Goal: Task Accomplishment & Management: Manage account settings

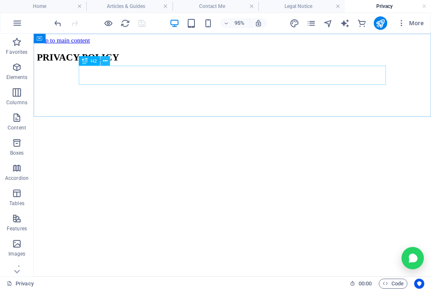
click at [105, 60] on icon at bounding box center [105, 61] width 4 height 8
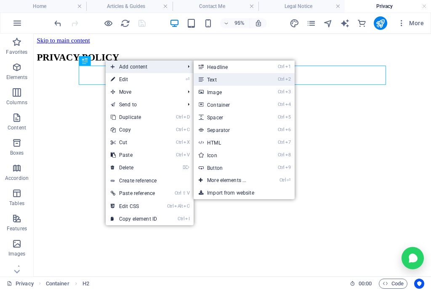
click at [232, 82] on link "Ctrl 2 Text" at bounding box center [228, 79] width 69 height 13
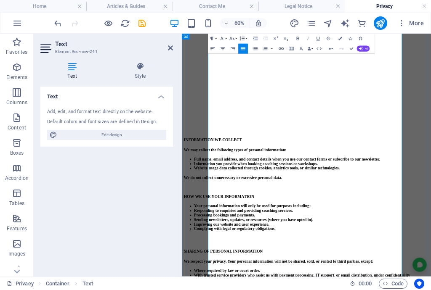
scroll to position [370, 0]
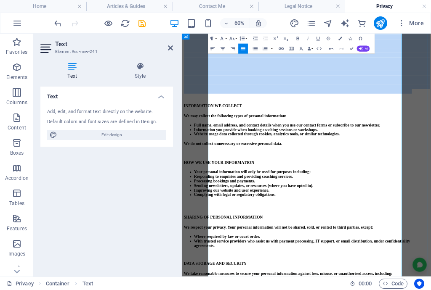
drag, startPoint x: 233, startPoint y: 317, endPoint x: 235, endPoint y: 69, distance: 248.0
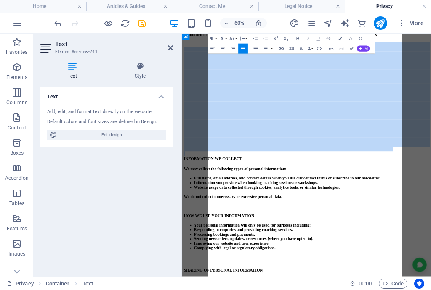
drag, startPoint x: 250, startPoint y: 334, endPoint x: 225, endPoint y: 85, distance: 250.5
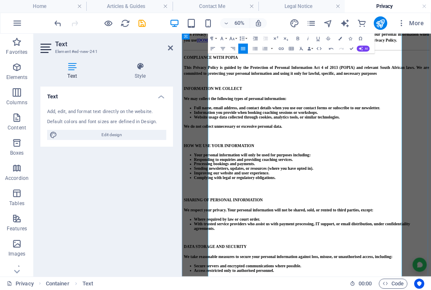
scroll to position [0, 0]
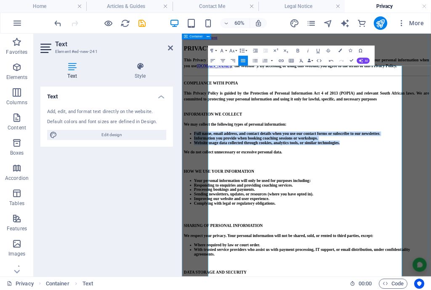
drag, startPoint x: 541, startPoint y: 243, endPoint x: 189, endPoint y: 211, distance: 353.8
click at [254, 62] on icon "button" at bounding box center [255, 61] width 6 height 6
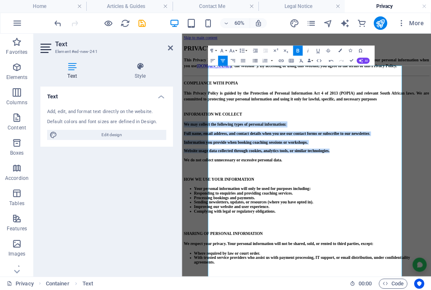
click at [254, 62] on icon "button" at bounding box center [255, 60] width 5 height 3
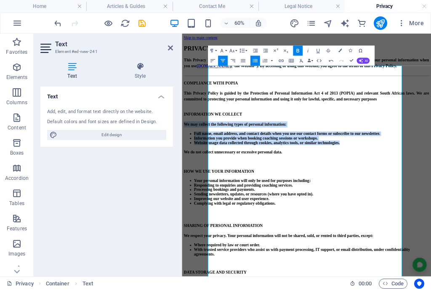
click at [254, 62] on icon "button" at bounding box center [255, 60] width 5 height 3
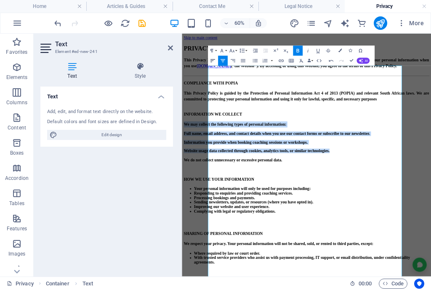
click at [212, 64] on button "Align Left" at bounding box center [213, 61] width 10 height 10
click at [288, 205] on p "Full name, email address, and contact details when you use our contact forms or…" at bounding box center [389, 201] width 409 height 8
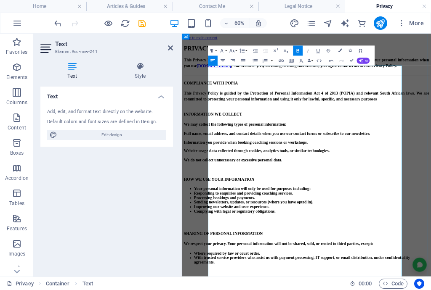
click at [225, 204] on strong "Full name, email address, and contact details when you use our contact forms or…" at bounding box center [340, 200] width 310 height 7
click at [226, 204] on strong "Full name, email address, and contact details when you use our contact forms or…" at bounding box center [343, 200] width 317 height 7
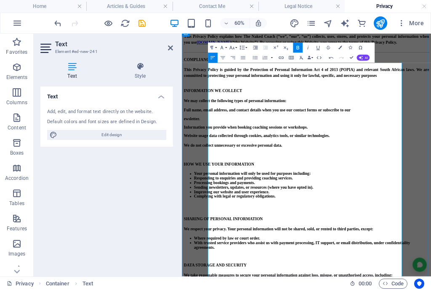
scroll to position [67, 0]
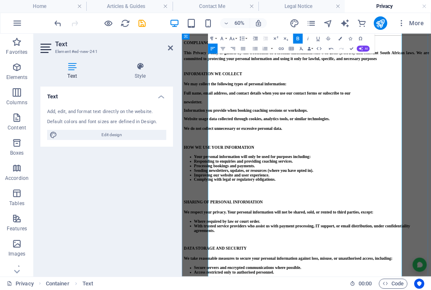
click at [216, 151] on strong "newsletter." at bounding box center [200, 147] width 31 height 7
click at [281, 152] on p "newsletter." at bounding box center [389, 148] width 409 height 8
click at [225, 165] on strong "Information you provide when booking coaching sessions or workshops." at bounding box center [288, 161] width 207 height 7
click at [224, 34] on button at bounding box center [227, 37] width 6 height 6
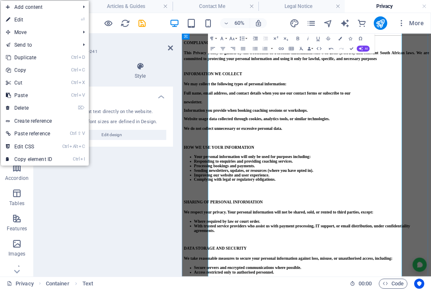
click at [224, 34] on button at bounding box center [227, 37] width 6 height 6
click at [225, 165] on strong "Information you provide when booking coaching sessions or workshops." at bounding box center [288, 161] width 207 height 7
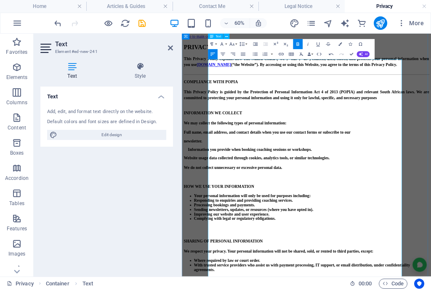
scroll to position [0, 0]
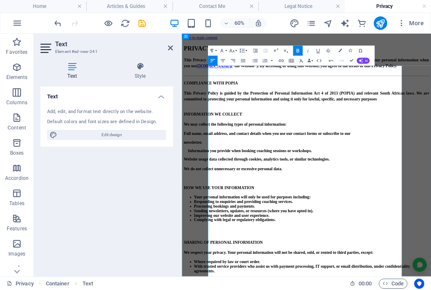
click at [427, 91] on strong "This Privacy Policy explains how The Naked Coach (“we”, “our”, “us”) collects, …" at bounding box center [389, 82] width 409 height 17
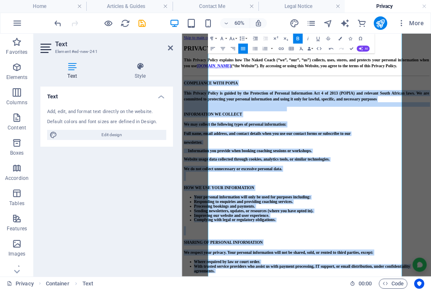
scroll to position [404, 0]
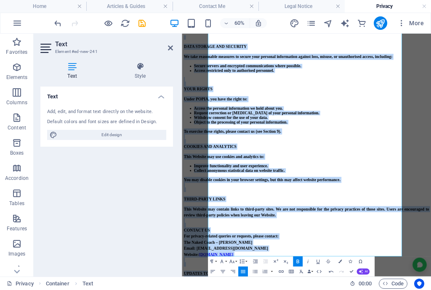
drag, startPoint x: 235, startPoint y: 120, endPoint x: 295, endPoint y: 483, distance: 368.2
click at [295, 290] on html "Skip to main content PRIVACY POLICY This Privacy Policy explains how The Naked …" at bounding box center [390, 53] width 416 height 847
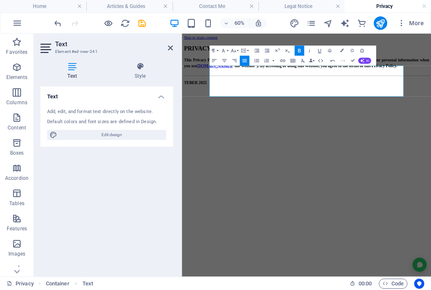
scroll to position [0, 0]
click at [354, 125] on html "Skip to main content PRIVACY POLICY This Privacy Policy explains how The Naked …" at bounding box center [390, 79] width 416 height 91
click at [170, 46] on icon at bounding box center [170, 48] width 5 height 7
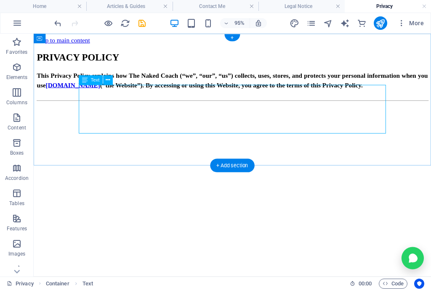
click at [340, 115] on div "This Privacy Policy explains how The Naked Coach (“we”, “our”, “us”) collects, …" at bounding box center [243, 97] width 412 height 48
click at [109, 78] on icon at bounding box center [108, 80] width 4 height 8
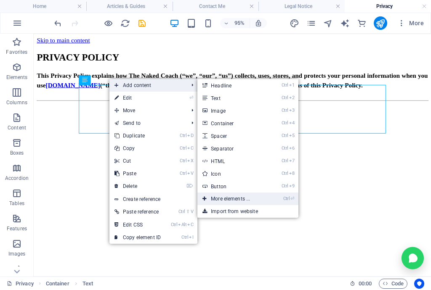
click at [233, 198] on link "Ctrl ⏎ More elements ..." at bounding box center [231, 199] width 69 height 13
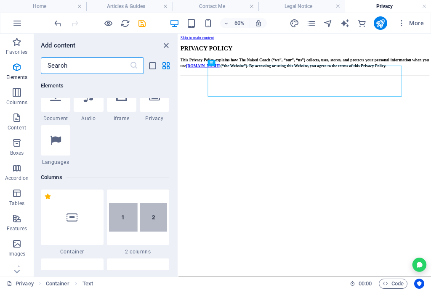
scroll to position [291, 0]
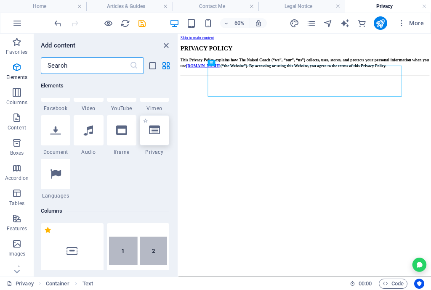
click at [156, 133] on icon at bounding box center [154, 130] width 11 height 11
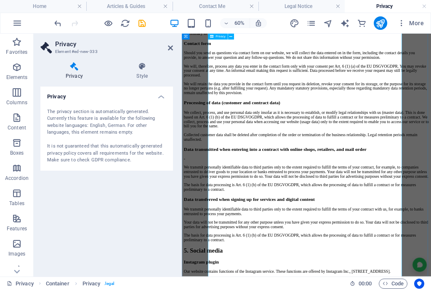
scroll to position [1078, 0]
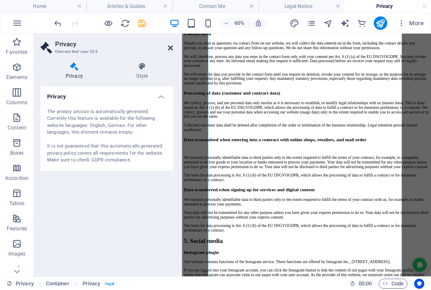
click at [170, 51] on icon at bounding box center [170, 48] width 5 height 7
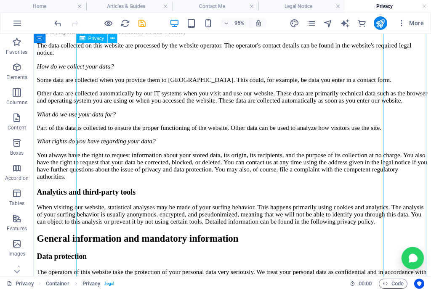
scroll to position [0, 0]
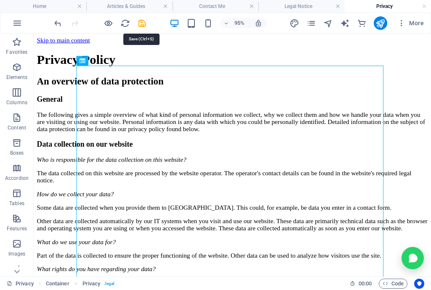
click at [141, 21] on icon "save" at bounding box center [142, 24] width 10 height 10
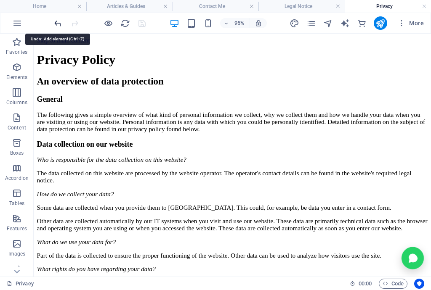
click at [54, 21] on icon "undo" at bounding box center [58, 24] width 10 height 10
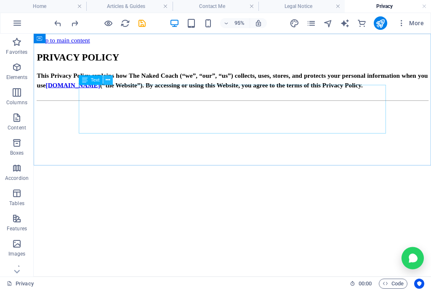
click at [107, 80] on icon at bounding box center [108, 80] width 4 height 8
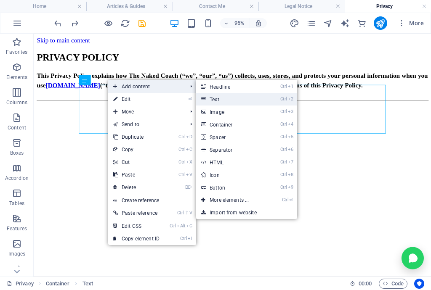
click at [239, 101] on link "Ctrl 2 Text" at bounding box center [230, 99] width 69 height 13
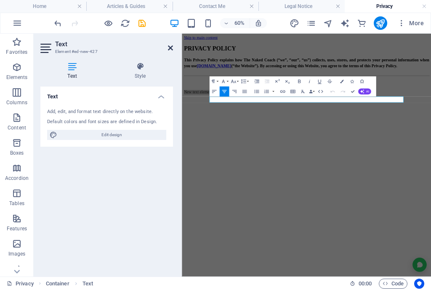
click at [169, 49] on icon at bounding box center [170, 48] width 5 height 7
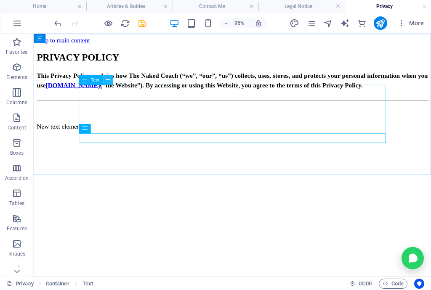
click at [109, 78] on icon at bounding box center [108, 80] width 4 height 8
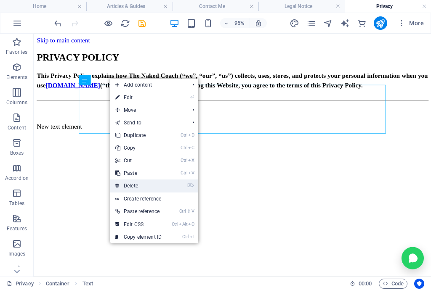
click at [141, 184] on link "⌦ Delete" at bounding box center [138, 186] width 56 height 13
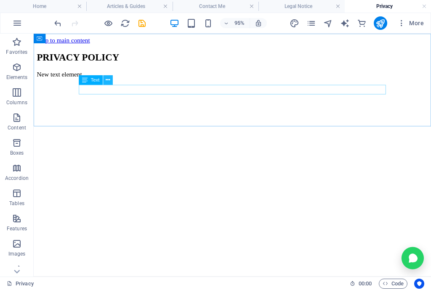
click at [109, 79] on icon at bounding box center [108, 80] width 4 height 8
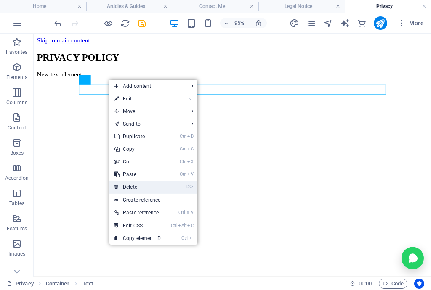
click at [141, 189] on link "⌦ Delete" at bounding box center [137, 187] width 56 height 13
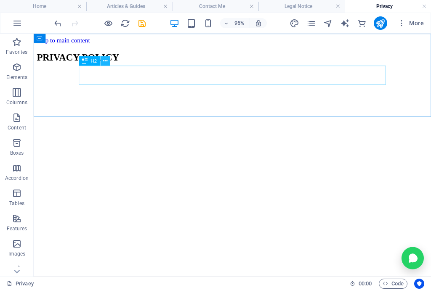
click at [107, 59] on icon at bounding box center [105, 61] width 4 height 8
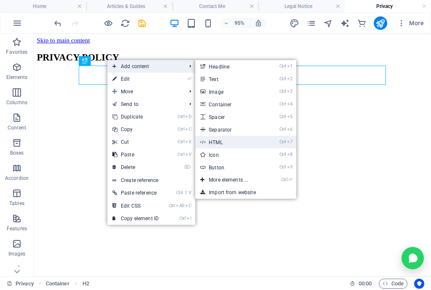
click at [230, 142] on link "Ctrl 7 HTML" at bounding box center [229, 142] width 69 height 13
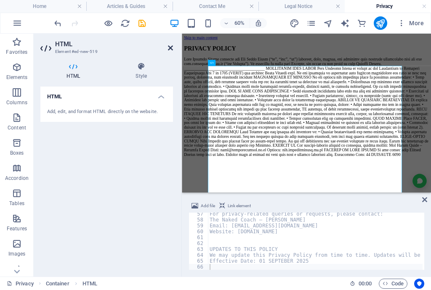
click at [171, 47] on icon at bounding box center [170, 48] width 5 height 7
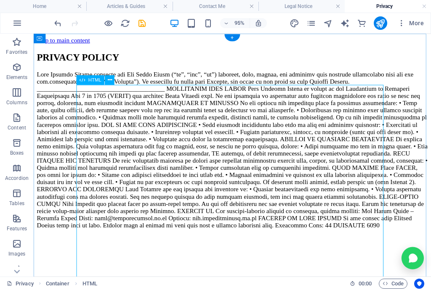
click at [365, 112] on div at bounding box center [243, 156] width 412 height 167
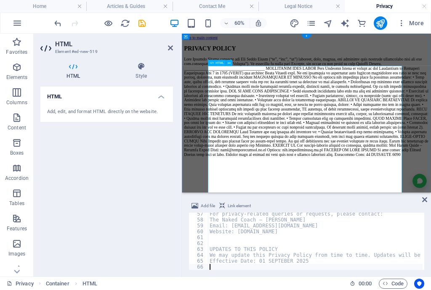
click at [431, 113] on div at bounding box center [389, 156] width 409 height 167
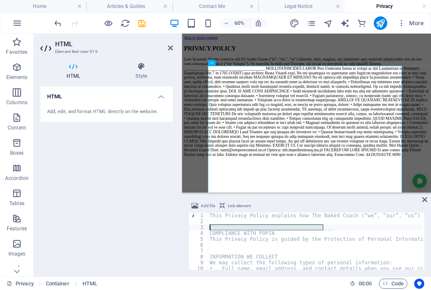
drag, startPoint x: 330, startPoint y: 230, endPoint x: 201, endPoint y: 228, distance: 129.7
click at [201, 228] on div "1 2 3 4 5 6 7 8 9 10 11 12 This Privacy Policy explains how The Naked Coach (“w…" at bounding box center [307, 241] width 236 height 57
type textarea "________________________________________"
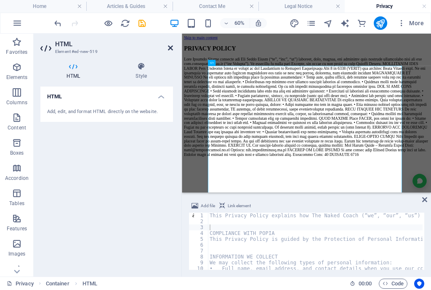
click at [170, 49] on icon at bounding box center [170, 48] width 5 height 7
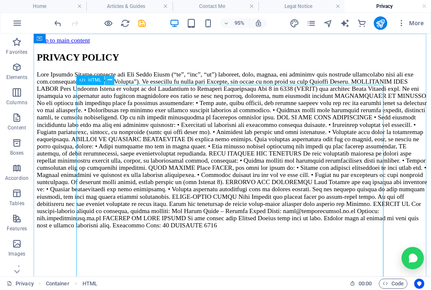
click at [111, 77] on icon at bounding box center [110, 80] width 4 height 8
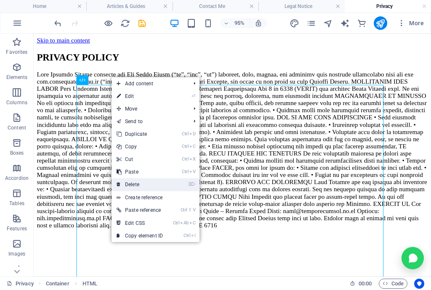
drag, startPoint x: 142, startPoint y: 185, endPoint x: 120, endPoint y: 128, distance: 60.8
click at [142, 185] on link "⌦ Delete" at bounding box center [140, 185] width 56 height 13
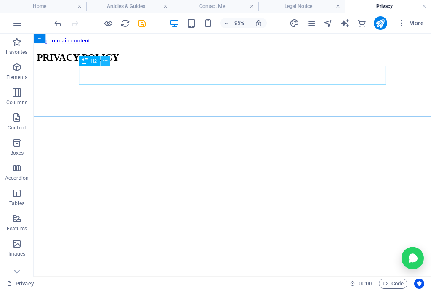
click at [103, 57] on icon at bounding box center [105, 61] width 4 height 8
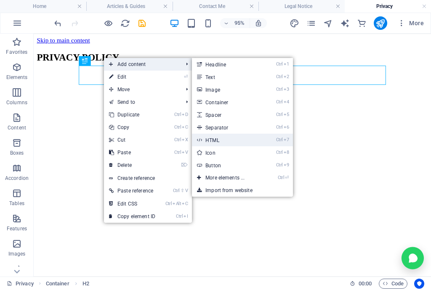
click at [218, 136] on link "Ctrl 7 HTML" at bounding box center [226, 140] width 69 height 13
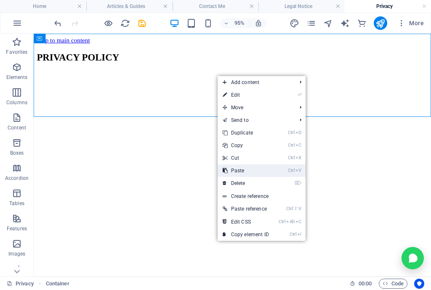
click at [242, 168] on link "Ctrl V Paste" at bounding box center [246, 171] width 56 height 13
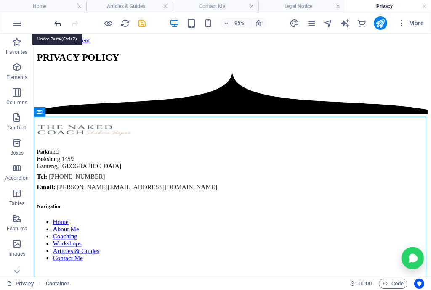
click at [57, 24] on icon "undo" at bounding box center [58, 24] width 10 height 10
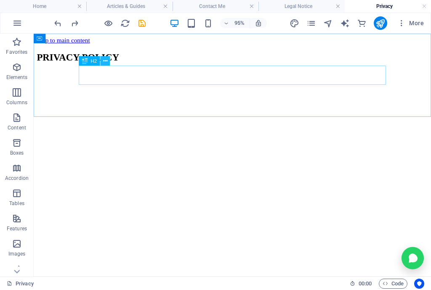
click at [107, 59] on icon at bounding box center [105, 61] width 4 height 8
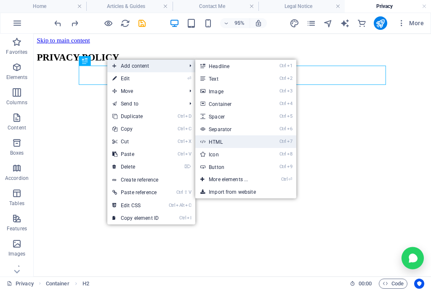
click at [222, 140] on link "Ctrl 7 HTML" at bounding box center [229, 142] width 69 height 13
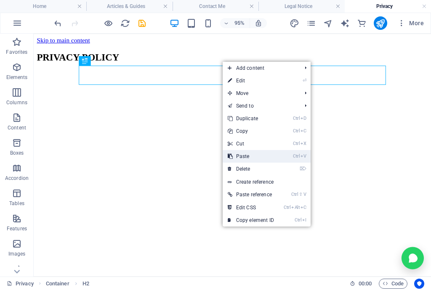
click at [252, 156] on link "Ctrl V Paste" at bounding box center [251, 156] width 56 height 13
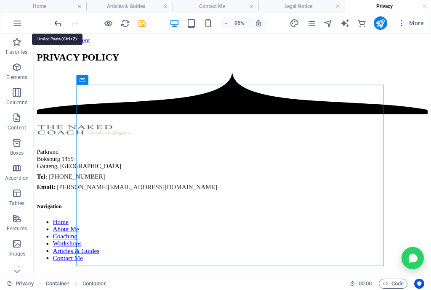
click at [59, 22] on icon "undo" at bounding box center [58, 24] width 10 height 10
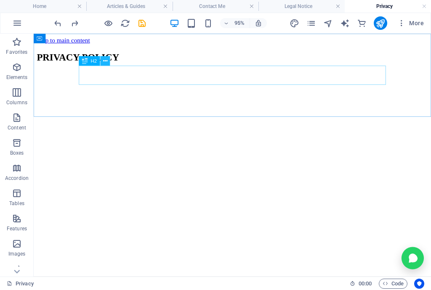
click at [105, 59] on icon at bounding box center [105, 61] width 4 height 8
click at [105, 61] on icon at bounding box center [105, 61] width 4 height 8
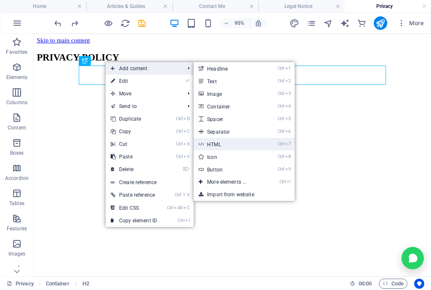
drag, startPoint x: 229, startPoint y: 145, endPoint x: 78, endPoint y: 189, distance: 158.0
click at [229, 145] on link "Ctrl 7 HTML" at bounding box center [228, 144] width 69 height 13
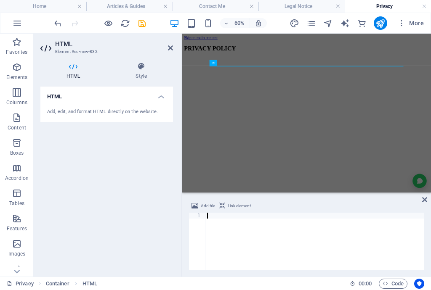
click at [234, 208] on span "Link element" at bounding box center [239, 206] width 23 height 10
click at [232, 206] on span "Link element" at bounding box center [239, 206] width 23 height 10
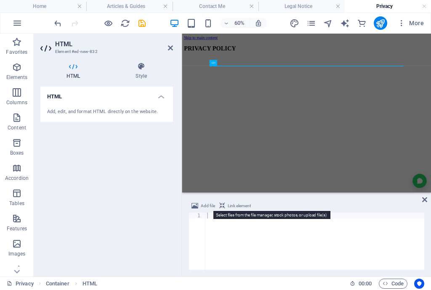
click at [202, 207] on span "Add file" at bounding box center [208, 206] width 14 height 10
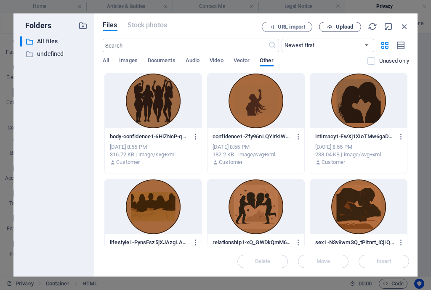
click at [347, 28] on span "Upload" at bounding box center [344, 26] width 17 height 5
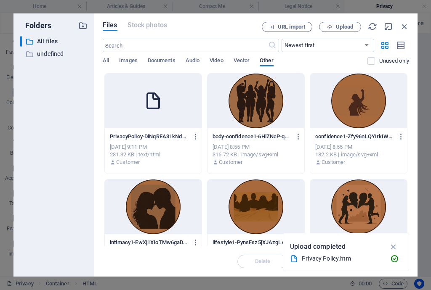
click at [146, 103] on icon at bounding box center [153, 101] width 20 height 20
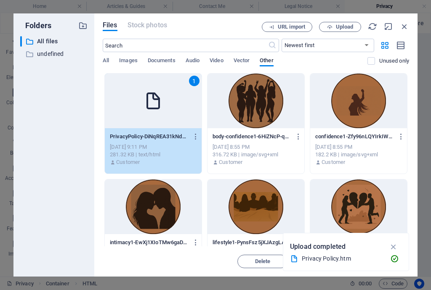
click at [146, 103] on icon at bounding box center [153, 101] width 20 height 20
type textarea "https://cdn1.site-media.eu/images/0/18873085/PrivacyPolicy-DiNqREA31kNd35Ob7P6h…"
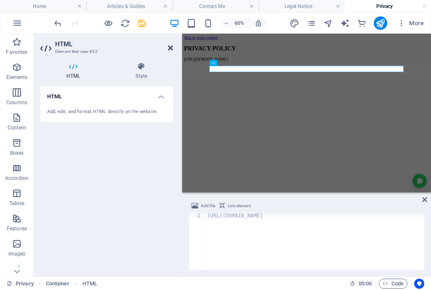
click at [171, 46] on icon at bounding box center [170, 48] width 5 height 7
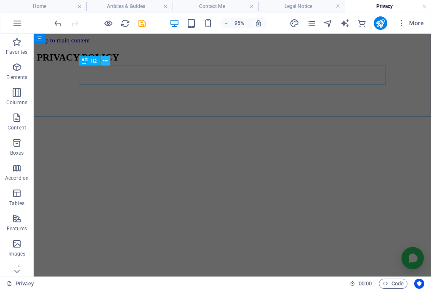
click at [107, 62] on icon at bounding box center [105, 61] width 4 height 8
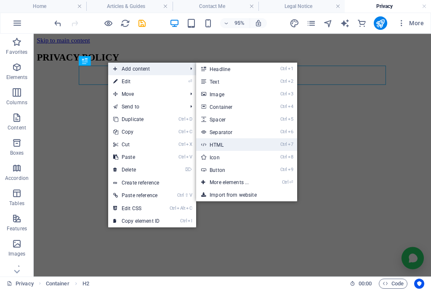
click at [234, 146] on link "Ctrl 7 HTML" at bounding box center [230, 145] width 69 height 13
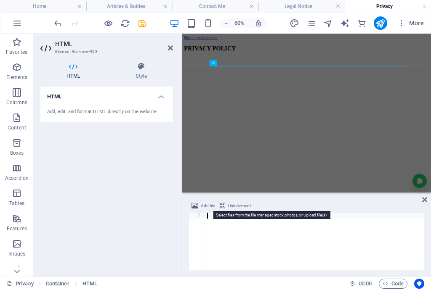
click at [205, 205] on span "Add file" at bounding box center [208, 206] width 14 height 10
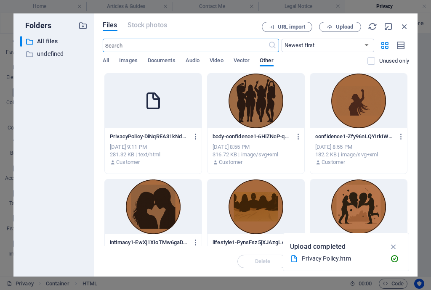
click at [165, 111] on div at bounding box center [153, 101] width 97 height 55
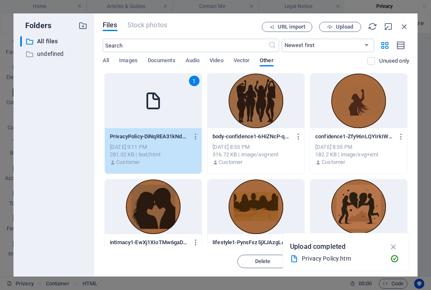
click at [165, 111] on div "1" at bounding box center [153, 101] width 97 height 55
type textarea "https://cdn1.site-media.eu/images/0/18873085/PrivacyPolicy-DiNqREA31kNd35Ob7P6h…"
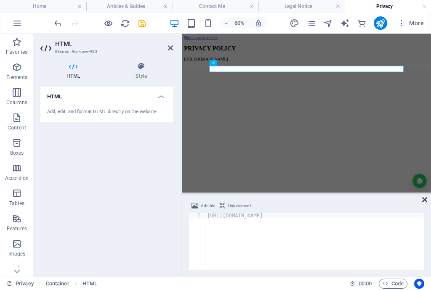
click at [424, 199] on icon at bounding box center [424, 200] width 5 height 7
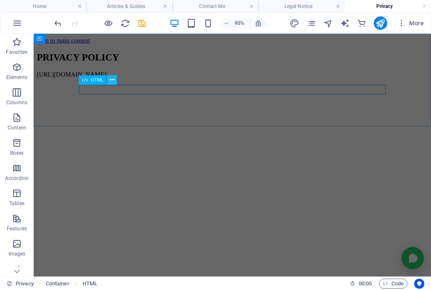
click at [110, 77] on icon at bounding box center [112, 80] width 4 height 8
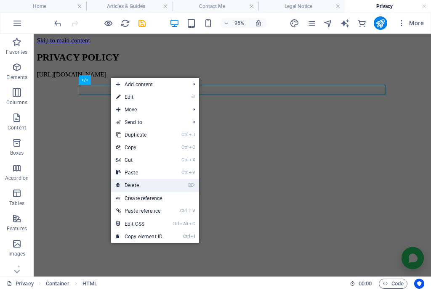
drag, startPoint x: 145, startPoint y: 184, endPoint x: 118, endPoint y: 159, distance: 36.1
click at [145, 184] on link "⌦ Delete" at bounding box center [139, 185] width 56 height 13
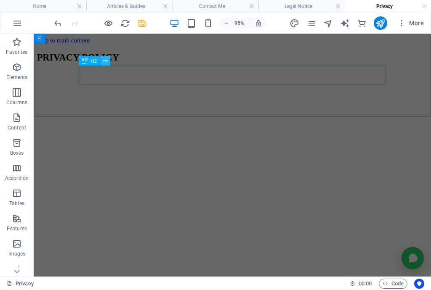
click at [104, 59] on icon at bounding box center [105, 61] width 4 height 8
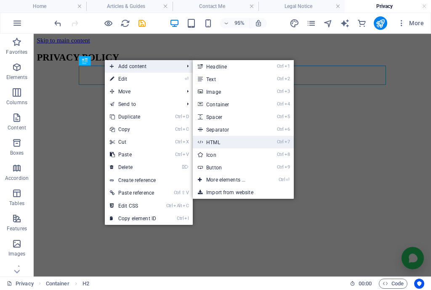
click at [241, 142] on link "Ctrl 7 HTML" at bounding box center [227, 142] width 69 height 13
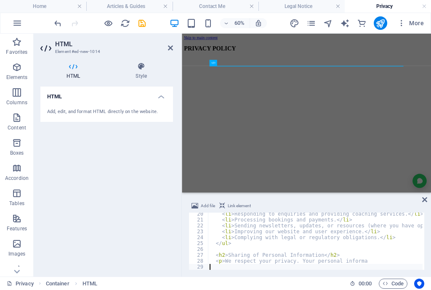
scroll to position [114, 0]
click at [170, 47] on icon at bounding box center [170, 48] width 5 height 7
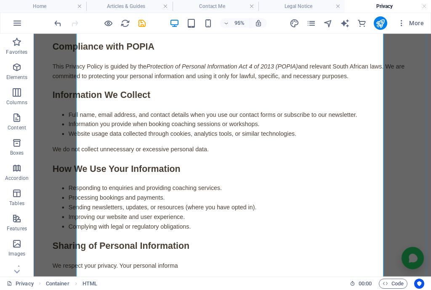
scroll to position [99, 0]
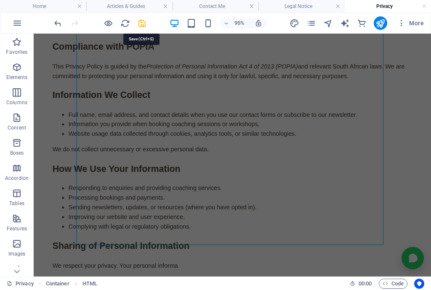
click at [141, 21] on icon "save" at bounding box center [142, 24] width 10 height 10
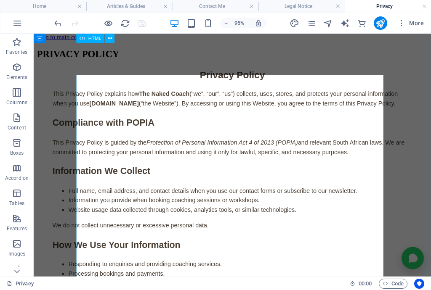
scroll to position [0, 0]
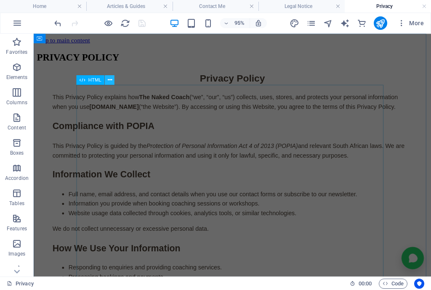
click at [109, 79] on icon at bounding box center [110, 80] width 4 height 8
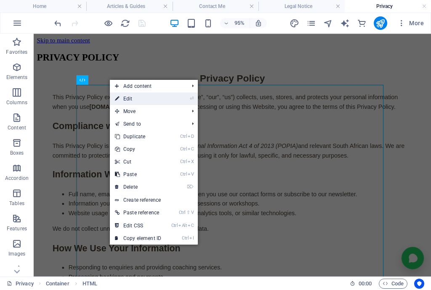
click at [155, 99] on link "⏎ Edit" at bounding box center [138, 99] width 56 height 13
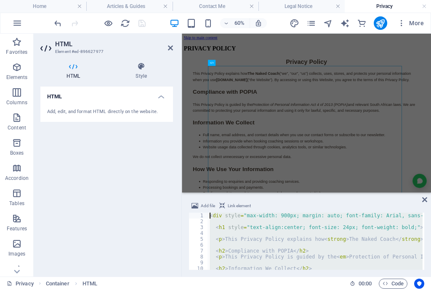
drag, startPoint x: 327, startPoint y: 265, endPoint x: 177, endPoint y: 186, distance: 170.1
click at [177, 186] on div "HTML Element #ed-896627977 HTML Style HTML Add, edit, and format HTML directly …" at bounding box center [232, 155] width 397 height 243
type textarea "<div style="max-width: 900px; margin: auto; font-family: Arial, sans-serif; col…"
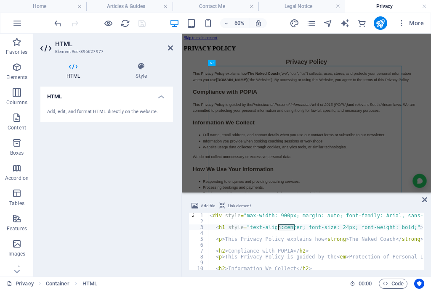
drag, startPoint x: 294, startPoint y: 227, endPoint x: 278, endPoint y: 227, distance: 16.0
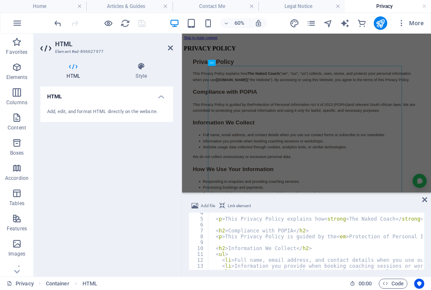
scroll to position [81, 0]
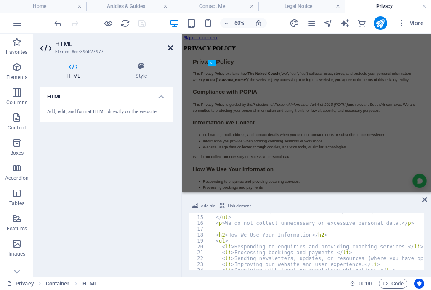
type textarea "<h1 style="text-align:left; font-size: 24px; font-weight: bold;">Privacy Policy…"
click at [172, 51] on icon at bounding box center [170, 48] width 5 height 7
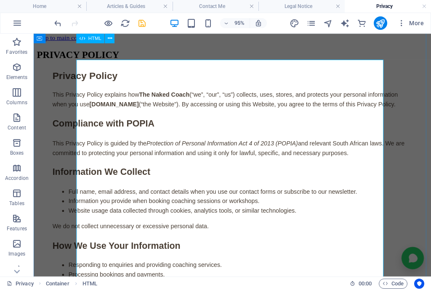
scroll to position [0, 0]
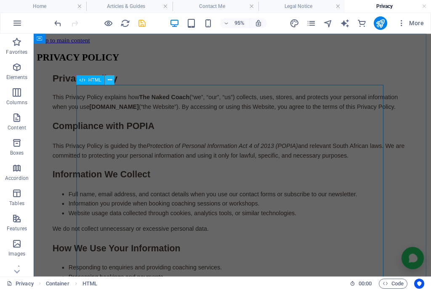
click at [109, 79] on icon at bounding box center [110, 80] width 4 height 8
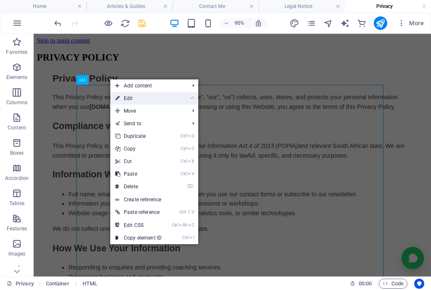
click at [136, 96] on link "⏎ Edit" at bounding box center [138, 98] width 56 height 13
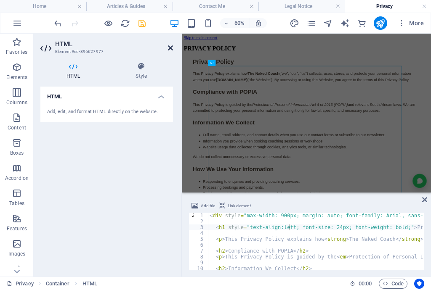
click at [171, 47] on icon at bounding box center [170, 48] width 5 height 7
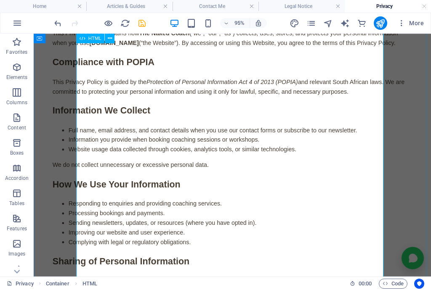
scroll to position [67, 0]
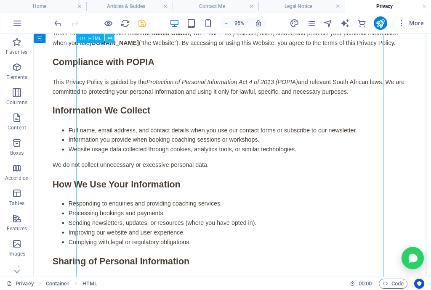
click at [110, 39] on icon at bounding box center [110, 38] width 4 height 8
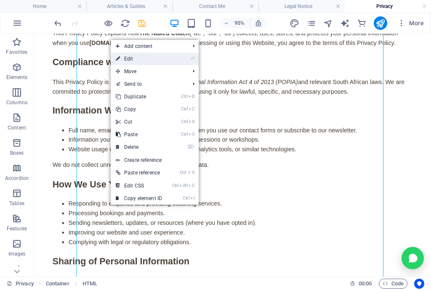
click at [127, 57] on link "⏎ Edit" at bounding box center [139, 59] width 56 height 13
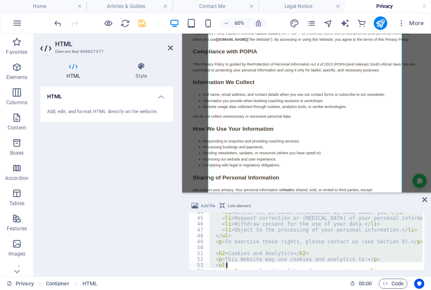
scroll to position [386, 0]
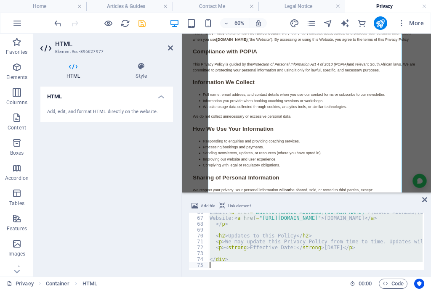
drag, startPoint x: 210, startPoint y: 216, endPoint x: 324, endPoint y: 304, distance: 143.2
click at [324, 290] on html "thenakedcoach.co.za Home Articles & Guides Contact Me Legal Notice Privacy Favo…" at bounding box center [215, 145] width 431 height 290
type textarea "</div>"
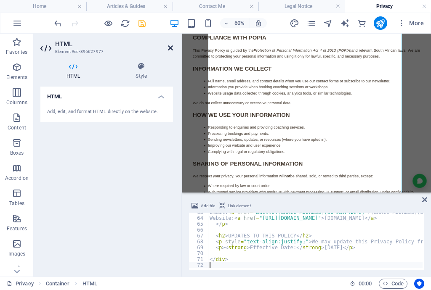
click at [170, 47] on icon at bounding box center [170, 48] width 5 height 7
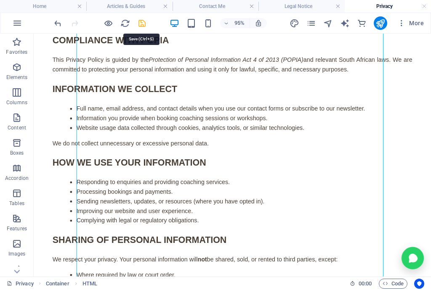
drag, startPoint x: 142, startPoint y: 24, endPoint x: 146, endPoint y: 14, distance: 10.0
click at [142, 24] on icon "save" at bounding box center [142, 24] width 10 height 10
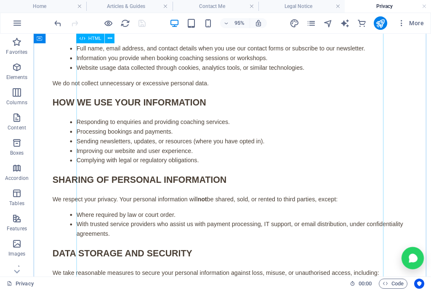
scroll to position [0, 0]
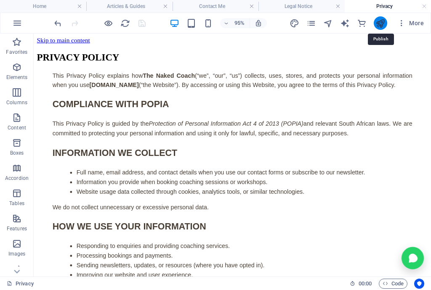
click at [382, 27] on icon "publish" at bounding box center [381, 24] width 10 height 10
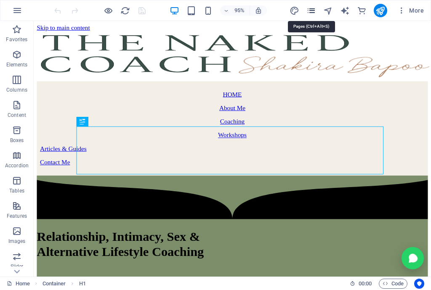
click at [311, 12] on icon "pages" at bounding box center [311, 11] width 10 height 10
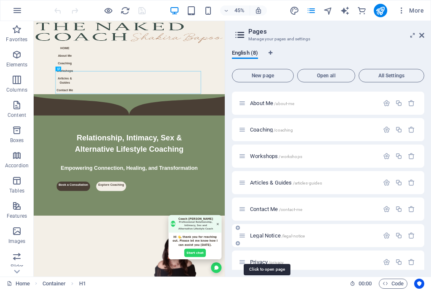
scroll to position [31, 0]
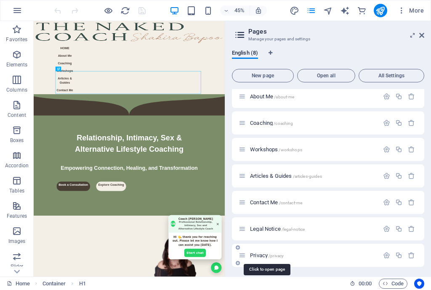
click at [262, 255] on span "Privacy /privacy" at bounding box center [267, 256] width 34 height 6
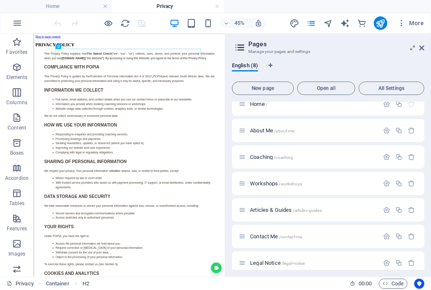
scroll to position [0, 0]
click at [381, 27] on icon "publish" at bounding box center [381, 24] width 10 height 10
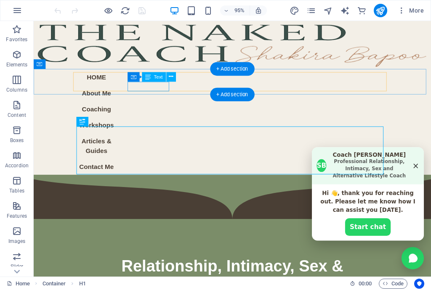
click at [122, 92] on div "About Me" at bounding box center [100, 97] width 44 height 10
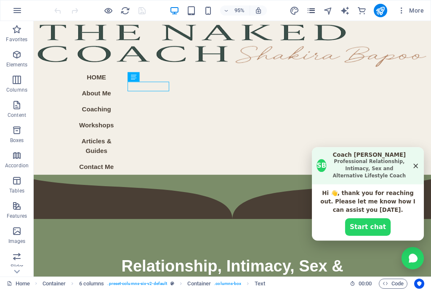
click at [308, 9] on icon "pages" at bounding box center [311, 11] width 10 height 10
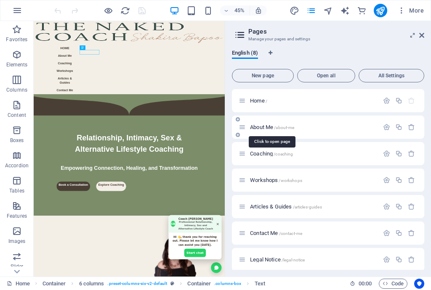
click at [262, 125] on span "About Me /about-me" at bounding box center [272, 127] width 44 height 6
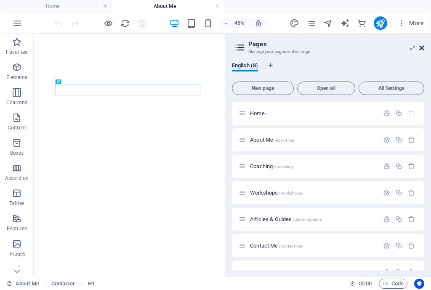
click at [419, 49] on icon at bounding box center [421, 48] width 5 height 7
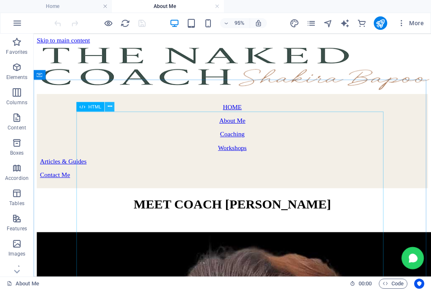
scroll to position [943, 0]
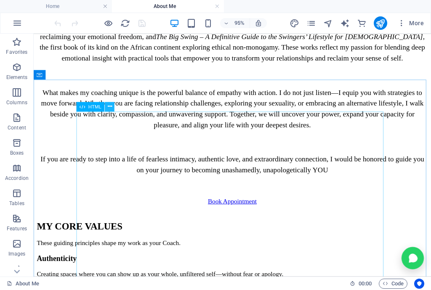
click at [109, 106] on icon at bounding box center [110, 107] width 4 height 8
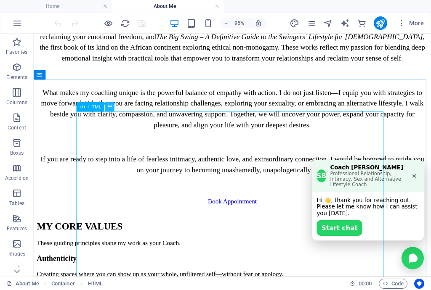
click at [109, 108] on icon at bounding box center [110, 107] width 4 height 8
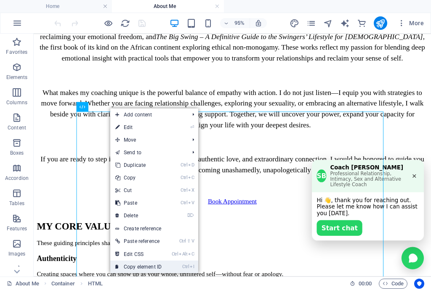
click at [142, 269] on link "Ctrl I Copy element ID" at bounding box center [138, 267] width 56 height 13
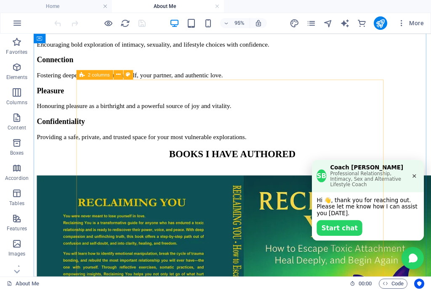
scroll to position [1347, 0]
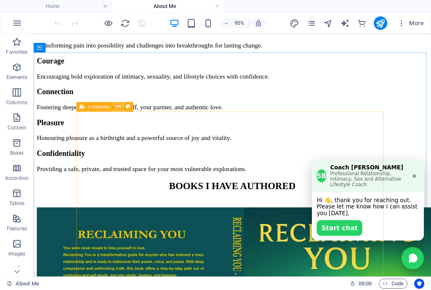
click at [118, 107] on icon at bounding box center [118, 107] width 4 height 8
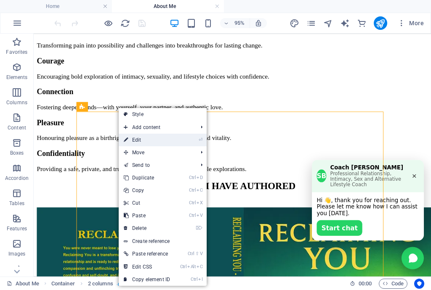
click at [137, 141] on link "⏎ Edit" at bounding box center [147, 140] width 56 height 13
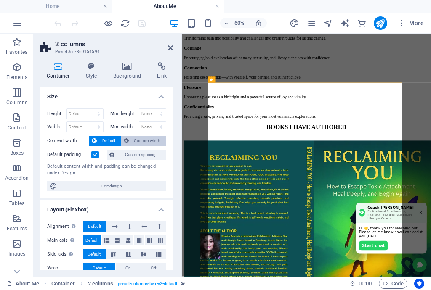
scroll to position [1347, 0]
click at [115, 224] on icon at bounding box center [115, 227] width 6 height 10
click at [173, 48] on aside "2 columns Preset #ed-869154594 Container Style Background Link Size Height Defa…" at bounding box center [108, 155] width 148 height 243
click at [168, 50] on icon at bounding box center [170, 48] width 5 height 7
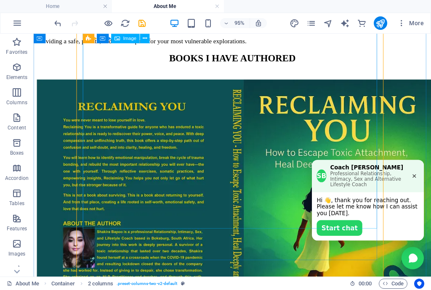
scroll to position [1347, 0]
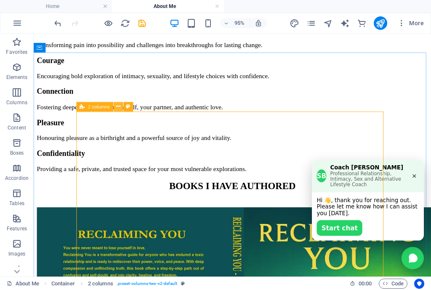
click at [117, 105] on icon at bounding box center [118, 107] width 4 height 8
click at [119, 108] on icon at bounding box center [118, 107] width 4 height 8
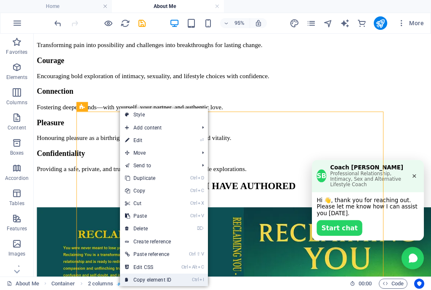
click at [159, 278] on link "Ctrl I Copy element ID" at bounding box center [148, 280] width 56 height 13
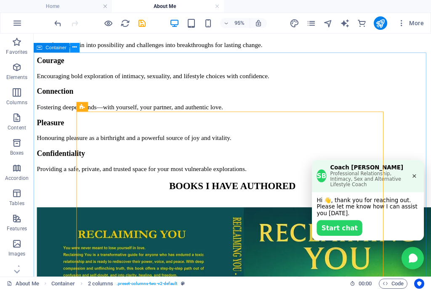
click at [72, 48] on button at bounding box center [75, 48] width 10 height 10
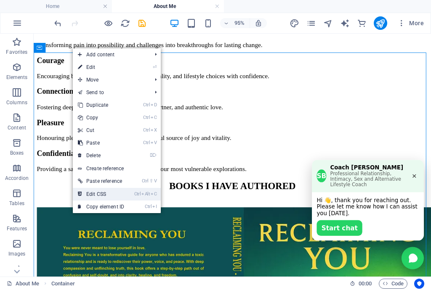
click at [103, 191] on link "Ctrl Alt C Edit CSS" at bounding box center [101, 194] width 56 height 13
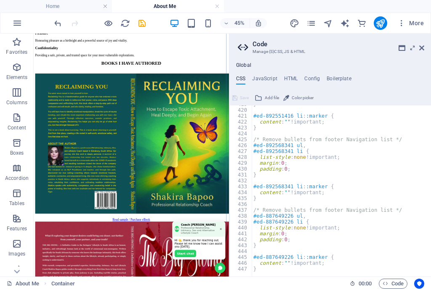
scroll to position [924, 0]
click at [268, 269] on div "} #ed-892551416 li : :marker { content : "" !important; } /* Remove bullets fro…" at bounding box center [353, 190] width 202 height 179
type textarea "}"
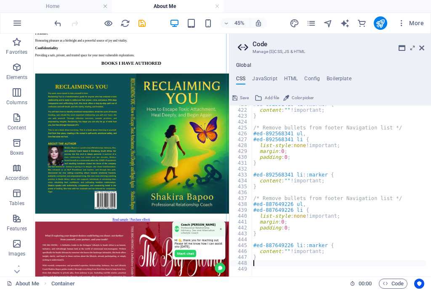
scroll to position [1106, 0]
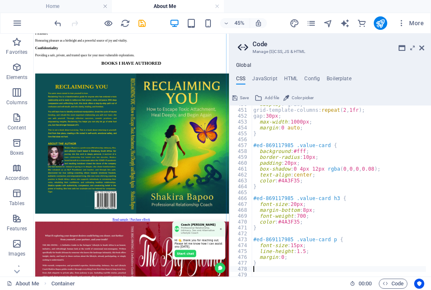
click at [239, 95] on button "Save" at bounding box center [240, 98] width 19 height 10
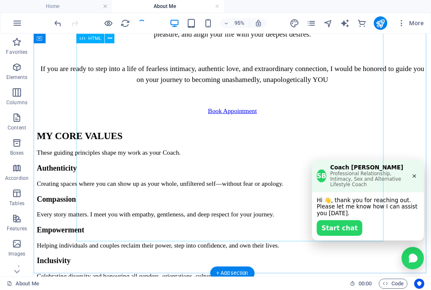
scroll to position [980, 0]
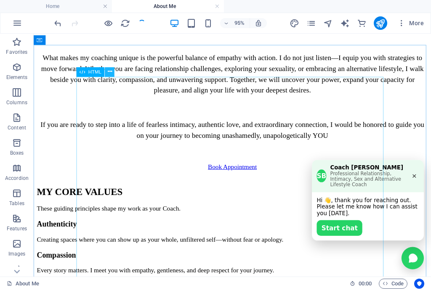
click at [110, 72] on icon at bounding box center [110, 72] width 4 height 8
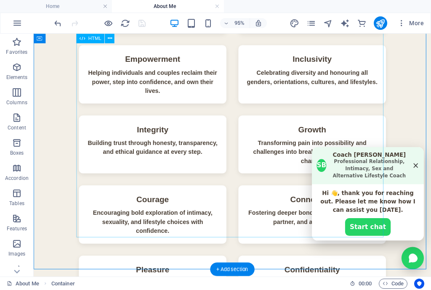
scroll to position [1350, 0]
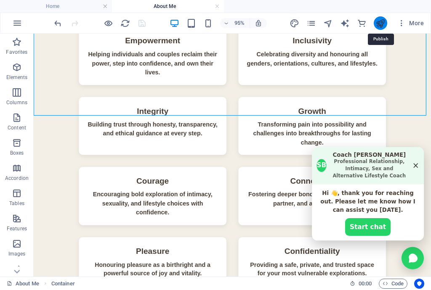
click at [376, 24] on icon "publish" at bounding box center [381, 24] width 10 height 10
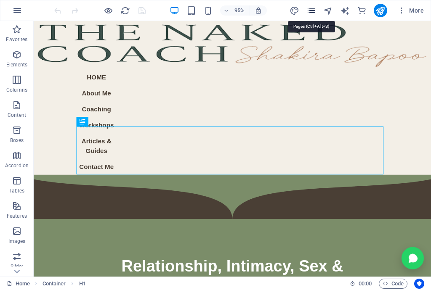
click at [308, 14] on icon "pages" at bounding box center [311, 11] width 10 height 10
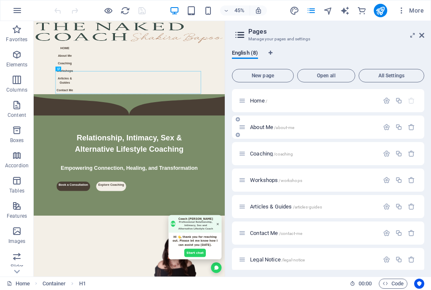
click at [257, 127] on span "About Me /about-me" at bounding box center [272, 127] width 44 height 6
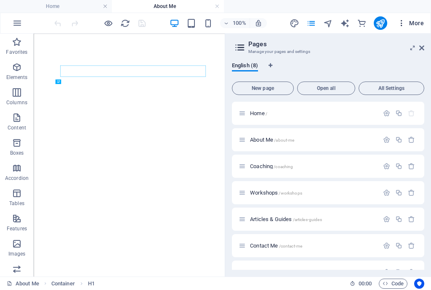
click at [418, 28] on button "More" at bounding box center [410, 22] width 33 height 13
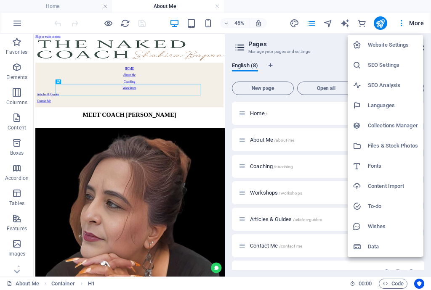
click at [315, 44] on div at bounding box center [215, 145] width 431 height 290
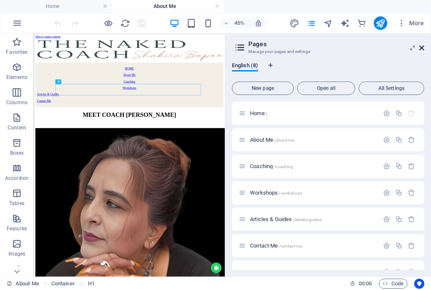
click at [421, 48] on icon at bounding box center [421, 48] width 5 height 7
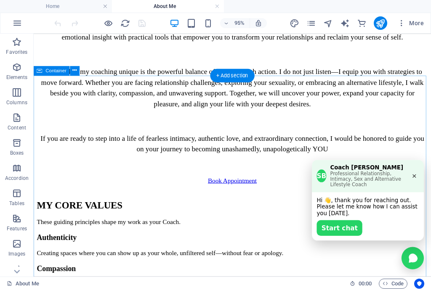
scroll to position [977, 0]
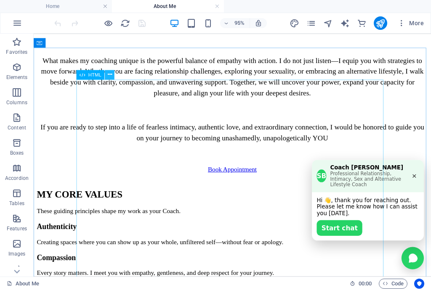
click at [111, 75] on icon at bounding box center [110, 75] width 4 height 8
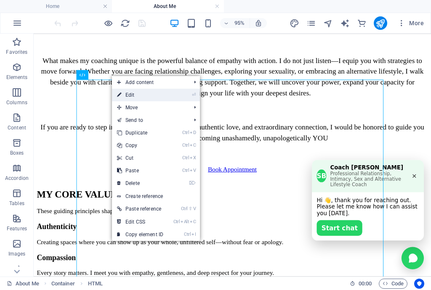
click at [129, 97] on link "⏎ Edit" at bounding box center [140, 95] width 56 height 13
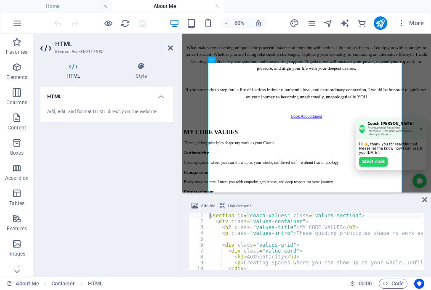
scroll to position [976, 0]
click at [227, 241] on div "< section id = "coach-values" class = "values-section" > < div class = "values-…" at bounding box center [365, 246] width 315 height 67
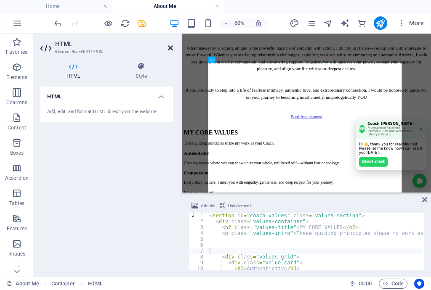
click at [170, 48] on icon at bounding box center [170, 48] width 5 height 7
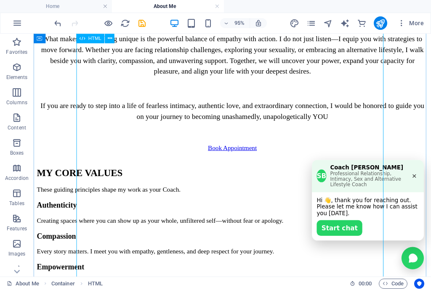
scroll to position [943, 0]
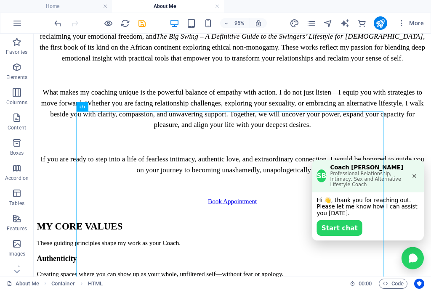
click at [431, 179] on button "×" at bounding box center [434, 183] width 10 height 9
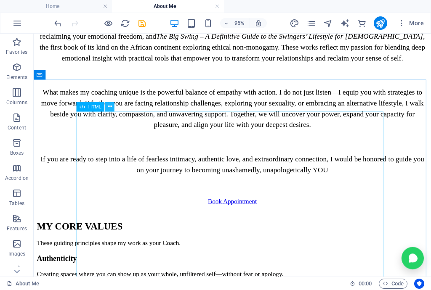
click at [107, 104] on button at bounding box center [110, 107] width 10 height 10
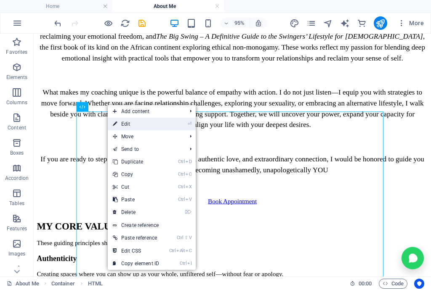
click at [131, 121] on link "⏎ Edit" at bounding box center [136, 124] width 56 height 13
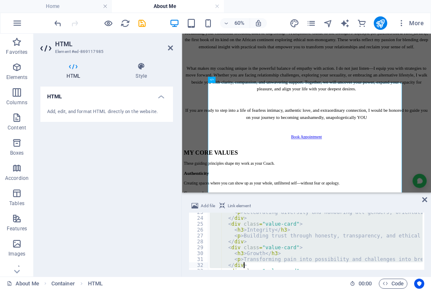
scroll to position [251, 0]
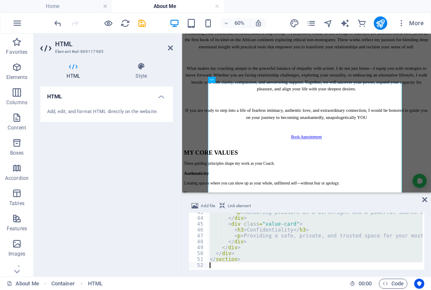
drag, startPoint x: 209, startPoint y: 214, endPoint x: 322, endPoint y: 286, distance: 134.4
click at [322, 277] on section "Favorites Elements Columns Content Boxes Accordion Tables Features Images Slide…" at bounding box center [215, 155] width 431 height 243
type textarea "</section>"
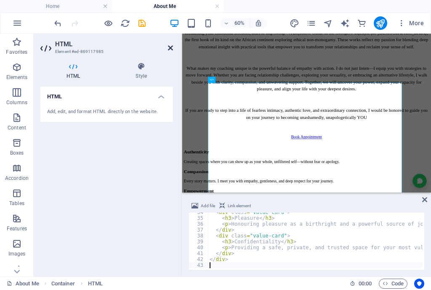
click at [169, 46] on icon at bounding box center [170, 48] width 5 height 7
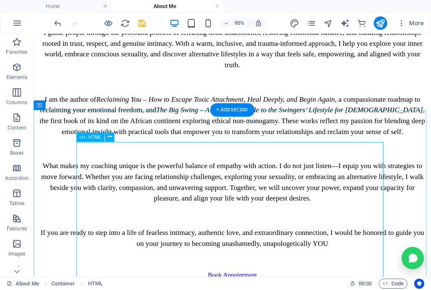
scroll to position [808, 0]
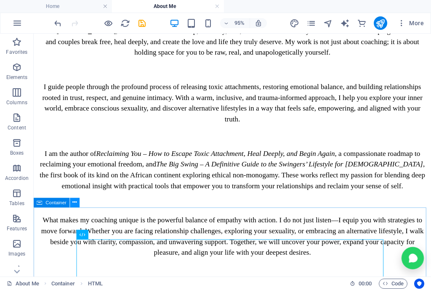
click at [73, 201] on icon at bounding box center [75, 203] width 4 height 8
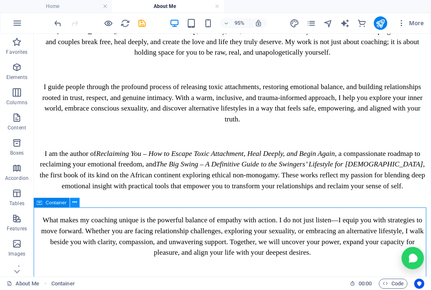
click at [74, 202] on icon at bounding box center [75, 203] width 4 height 8
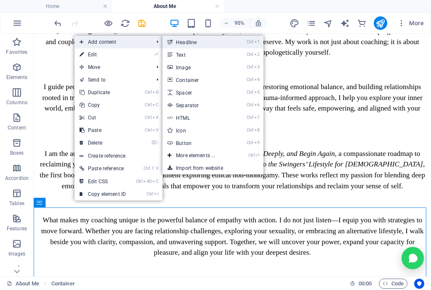
drag, startPoint x: 205, startPoint y: 46, endPoint x: 143, endPoint y: 248, distance: 211.2
click at [205, 46] on link "Ctrl 1 Headline" at bounding box center [197, 42] width 69 height 13
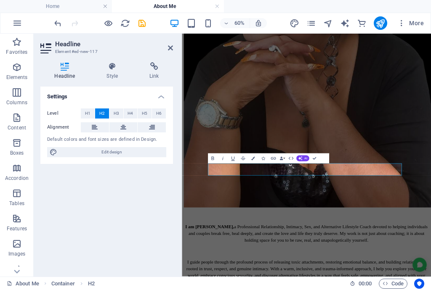
scroll to position [453, 0]
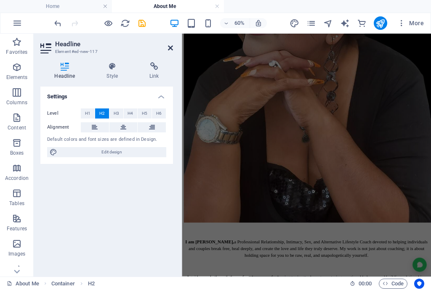
click at [169, 47] on icon at bounding box center [170, 48] width 5 height 7
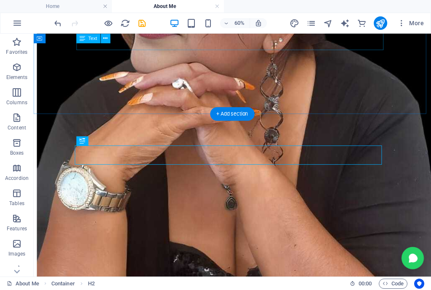
scroll to position [907, 0]
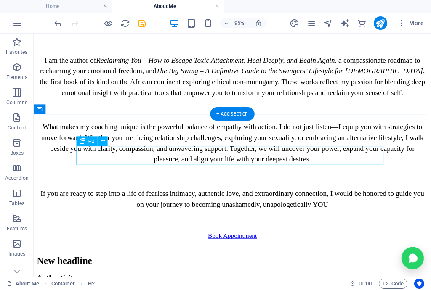
click at [267, 267] on div "New headline" at bounding box center [243, 272] width 412 height 11
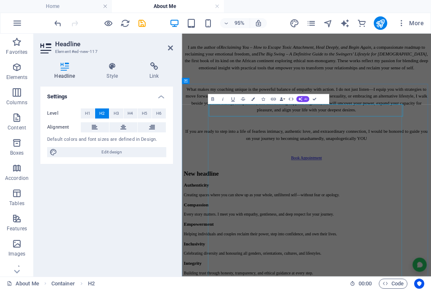
scroll to position [906, 0]
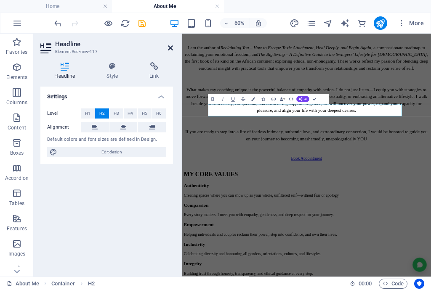
click at [168, 48] on icon at bounding box center [170, 48] width 5 height 7
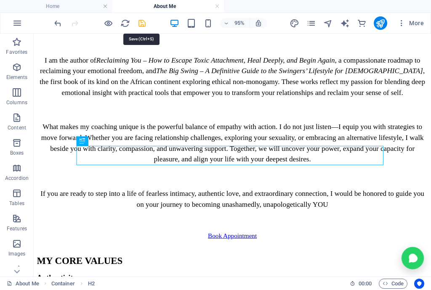
click at [141, 22] on icon "save" at bounding box center [142, 24] width 10 height 10
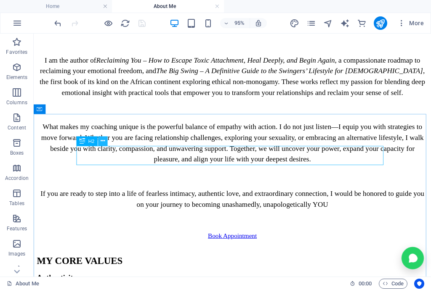
click at [101, 141] on icon at bounding box center [103, 141] width 4 height 8
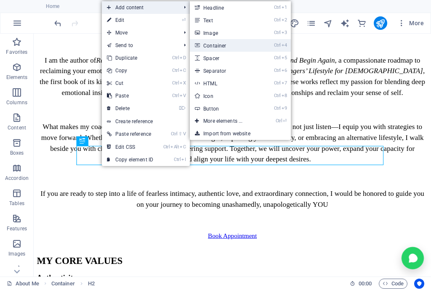
click at [235, 47] on link "Ctrl 4 Container" at bounding box center [224, 45] width 69 height 13
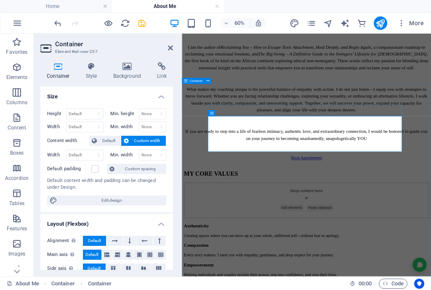
scroll to position [906, 0]
click at [171, 49] on icon at bounding box center [170, 48] width 5 height 7
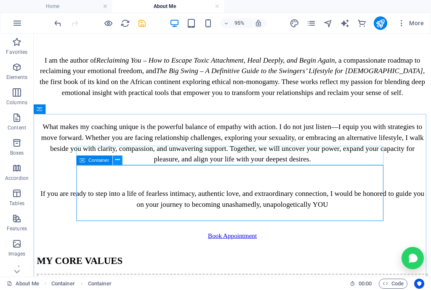
click at [120, 160] on icon at bounding box center [117, 160] width 4 height 8
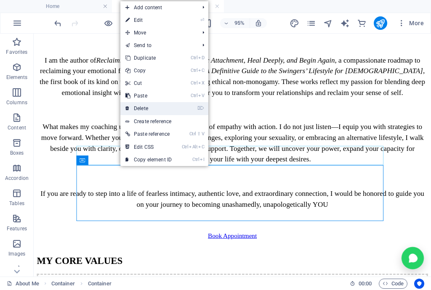
click at [157, 106] on link "⌦ Delete" at bounding box center [148, 108] width 56 height 13
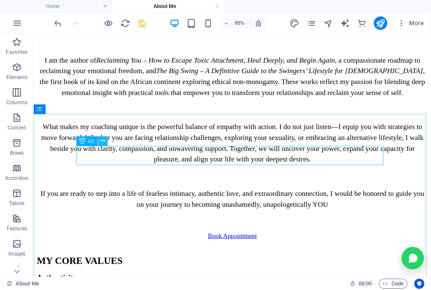
click at [104, 141] on icon at bounding box center [103, 141] width 4 height 8
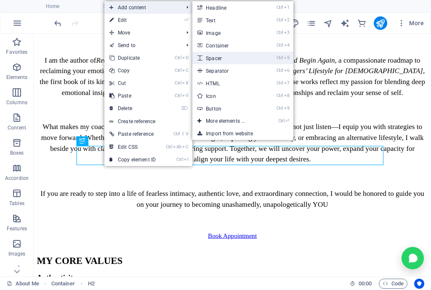
click at [225, 57] on link "Ctrl 5 Spacer" at bounding box center [226, 58] width 69 height 13
select select "px"
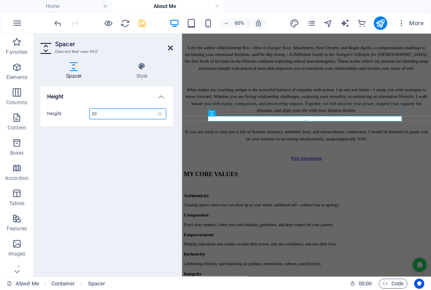
type input "20"
click at [170, 47] on icon at bounding box center [170, 48] width 5 height 7
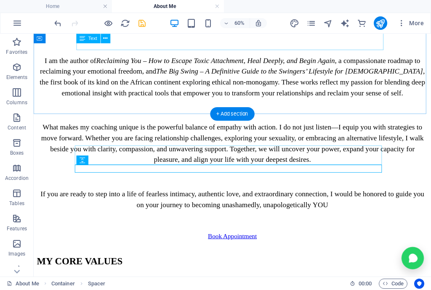
scroll to position [907, 0]
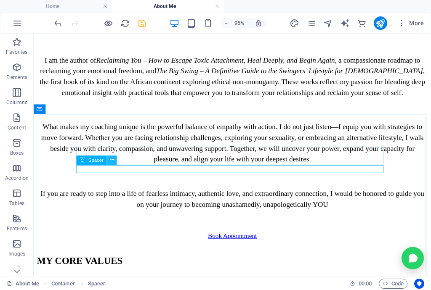
click at [114, 161] on icon at bounding box center [112, 160] width 4 height 8
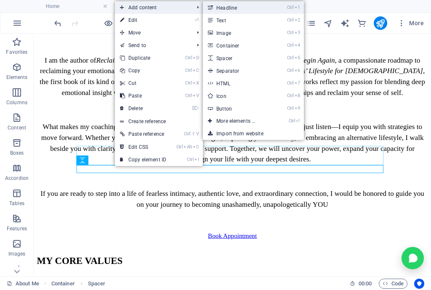
click at [239, 10] on link "Ctrl 1 Headline" at bounding box center [237, 7] width 69 height 13
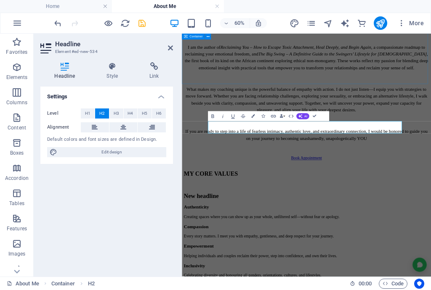
scroll to position [906, 0]
click at [132, 113] on span "H4" at bounding box center [130, 114] width 5 height 10
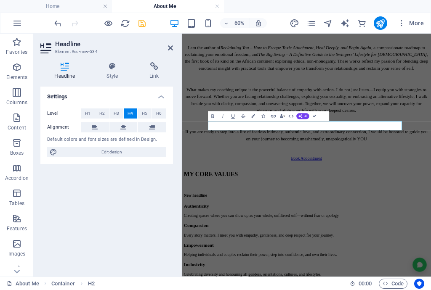
click at [124, 109] on button "H4" at bounding box center [131, 114] width 14 height 10
drag, startPoint x: 422, startPoint y: 185, endPoint x: 344, endPoint y: 184, distance: 77.9
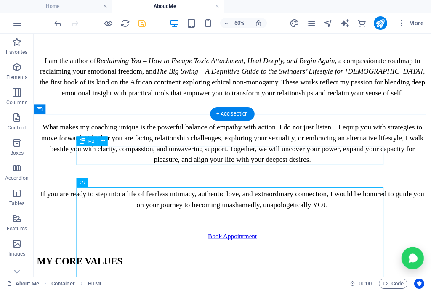
scroll to position [907, 0]
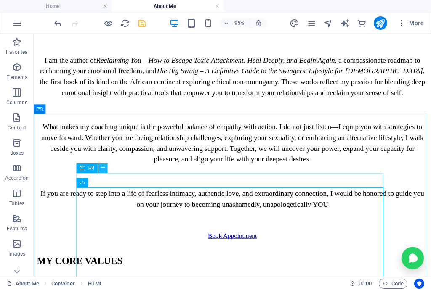
click at [104, 168] on icon at bounding box center [103, 168] width 4 height 8
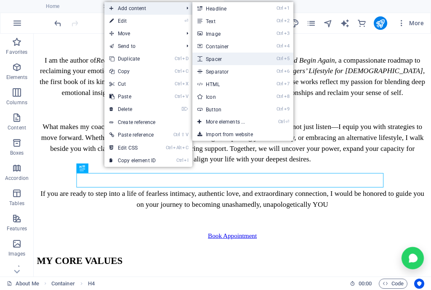
click at [226, 56] on link "Ctrl 5 Spacer" at bounding box center [226, 59] width 69 height 13
select select "px"
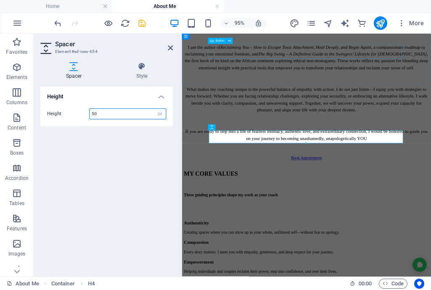
scroll to position [906, 0]
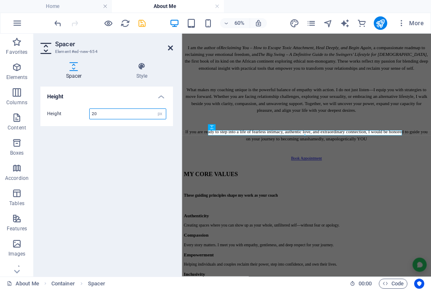
type input "20"
click at [168, 46] on icon at bounding box center [170, 48] width 5 height 7
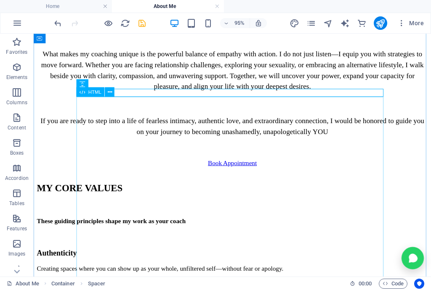
scroll to position [974, 0]
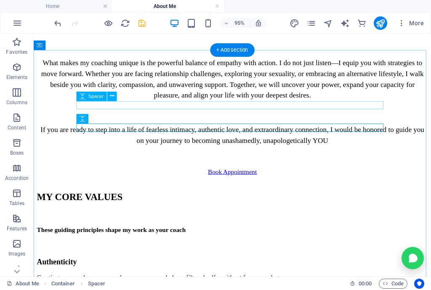
click at [117, 219] on div at bounding box center [243, 223] width 412 height 8
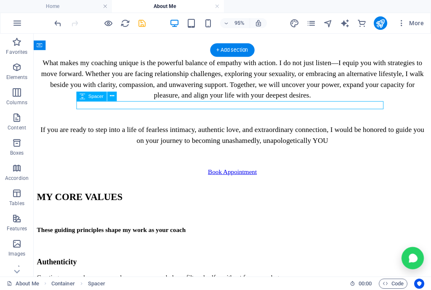
click at [117, 219] on div at bounding box center [243, 223] width 412 height 8
select select "px"
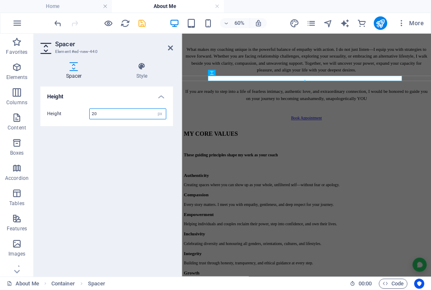
drag, startPoint x: 101, startPoint y: 115, endPoint x: 57, endPoint y: 104, distance: 45.0
click at [57, 104] on div "Height 20 px rem vh vw" at bounding box center [106, 114] width 133 height 24
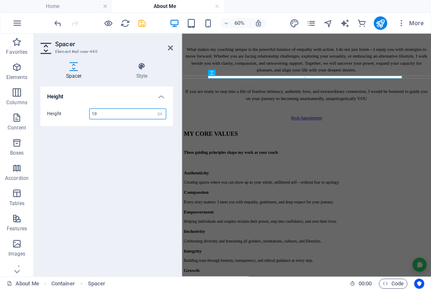
type input "10"
click at [166, 48] on header "Spacer Element #ed-new-440" at bounding box center [106, 45] width 133 height 22
click at [168, 47] on icon at bounding box center [170, 48] width 5 height 7
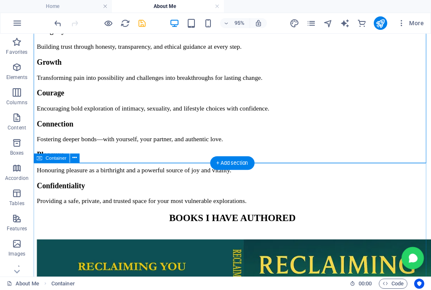
scroll to position [1345, 0]
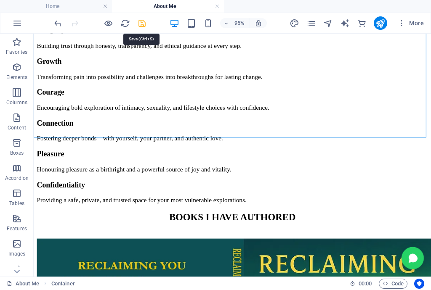
click at [143, 26] on icon "save" at bounding box center [142, 24] width 10 height 10
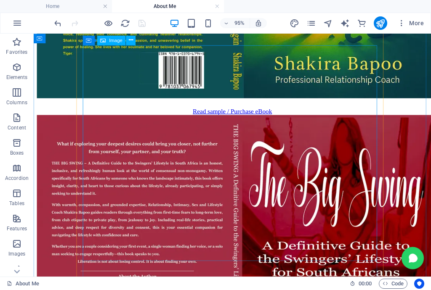
scroll to position [1917, 0]
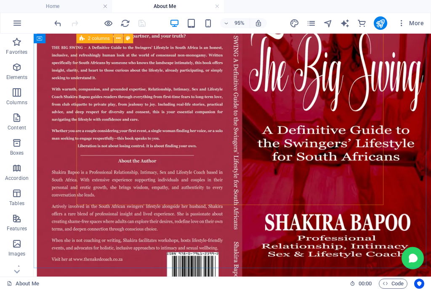
click at [117, 40] on icon at bounding box center [118, 38] width 4 height 8
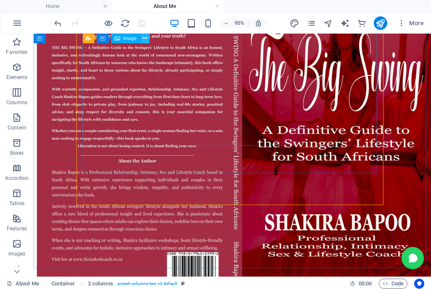
click at [143, 39] on icon at bounding box center [145, 38] width 4 height 8
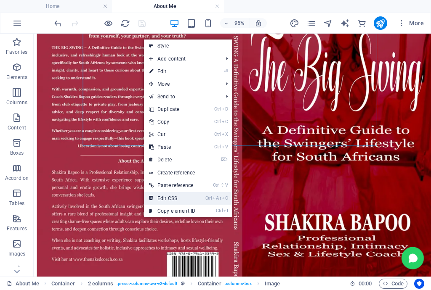
click at [175, 196] on link "Ctrl Alt C Edit CSS" at bounding box center [172, 198] width 56 height 13
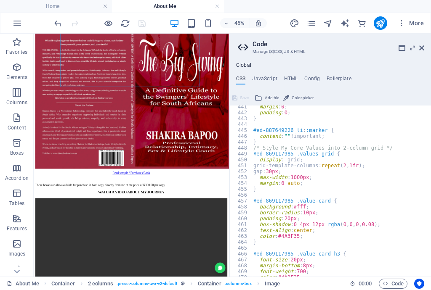
scroll to position [1100, 0]
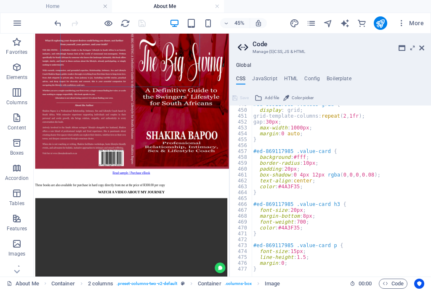
click at [279, 268] on div "#ed-869117985 .values-grid { display : grid; grid-template-columns: repeat ( 2 …" at bounding box center [353, 190] width 202 height 179
type textarea "}"
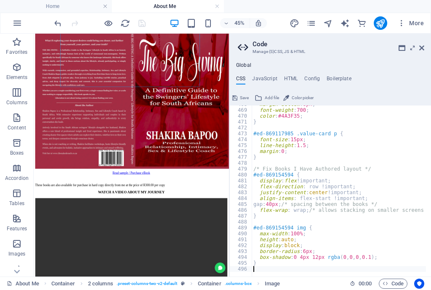
scroll to position [1212, 0]
click at [241, 96] on span "Save" at bounding box center [244, 98] width 9 height 10
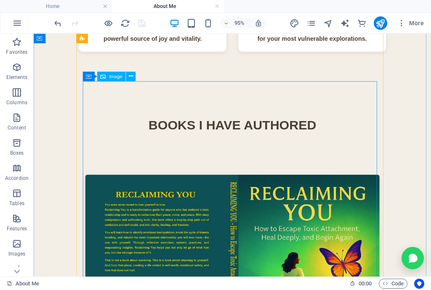
scroll to position [1613, 0]
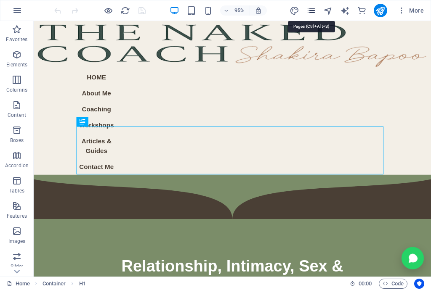
click at [310, 12] on icon "pages" at bounding box center [311, 11] width 10 height 10
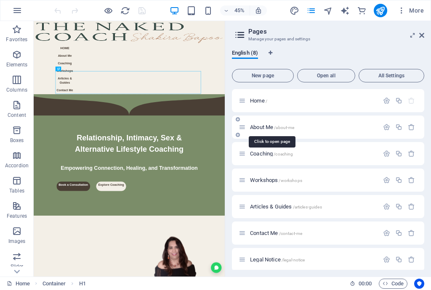
click at [257, 129] on span "About Me /about-me" at bounding box center [272, 127] width 44 height 6
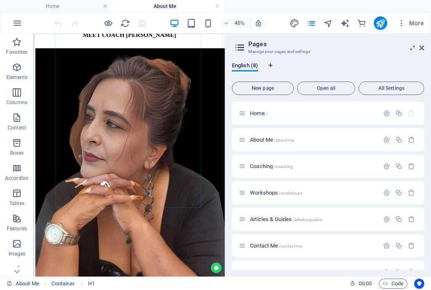
scroll to position [202, 0]
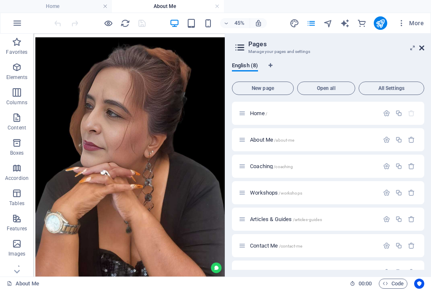
click at [422, 47] on icon at bounding box center [421, 48] width 5 height 7
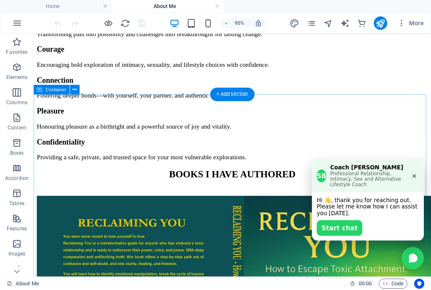
scroll to position [1447, 0]
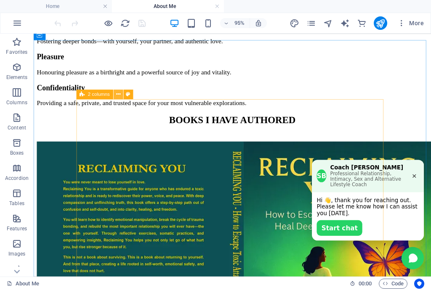
click at [119, 95] on icon at bounding box center [118, 95] width 4 height 8
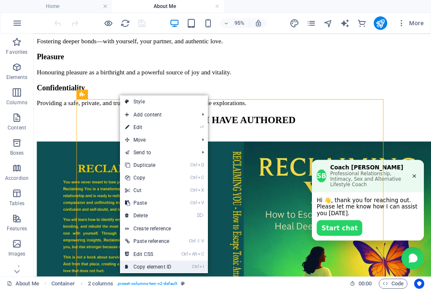
click at [155, 266] on link "Ctrl I Copy element ID" at bounding box center [148, 267] width 56 height 13
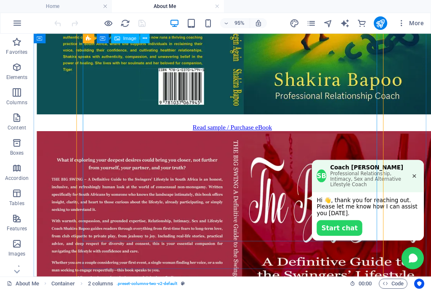
scroll to position [1649, 0]
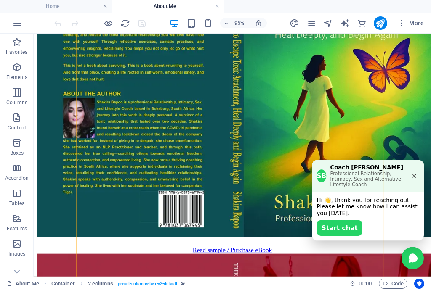
click at [431, 179] on button "×" at bounding box center [434, 183] width 10 height 9
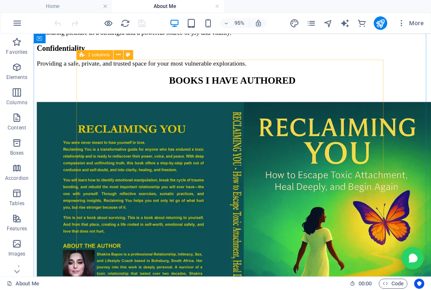
scroll to position [1481, 0]
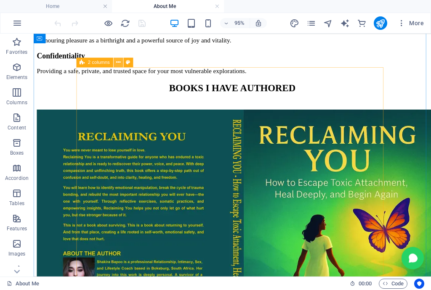
click at [116, 63] on icon at bounding box center [118, 63] width 4 height 8
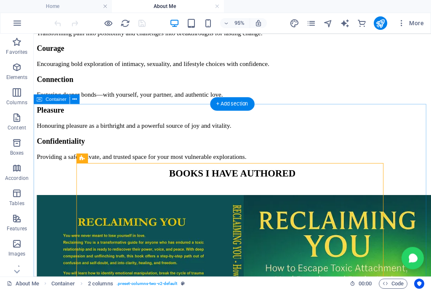
scroll to position [1380, 0]
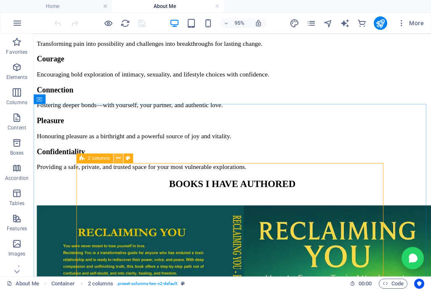
click at [116, 158] on icon at bounding box center [118, 159] width 4 height 8
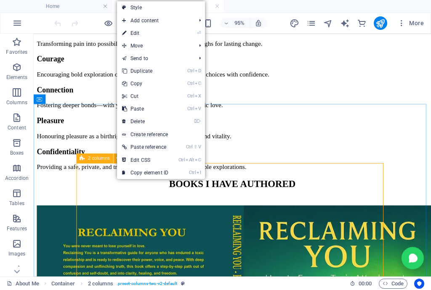
click at [109, 158] on span "2 columns" at bounding box center [99, 158] width 22 height 5
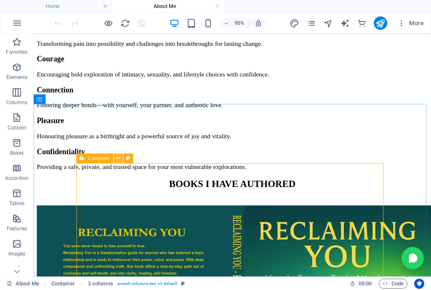
click at [118, 159] on icon at bounding box center [118, 159] width 4 height 8
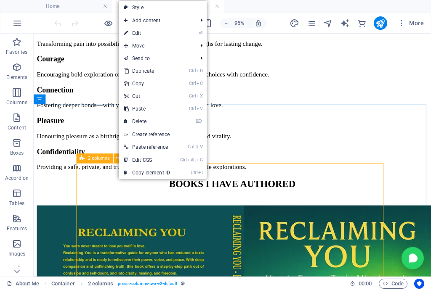
click at [112, 160] on div "2 columns" at bounding box center [94, 159] width 37 height 10
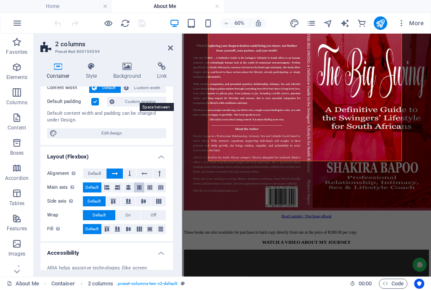
scroll to position [0, 0]
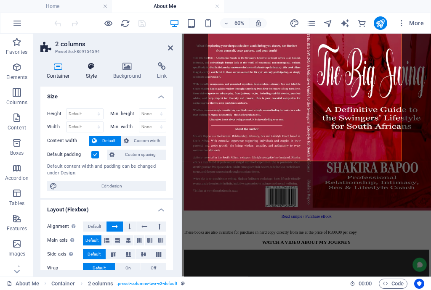
click at [91, 69] on icon at bounding box center [92, 66] width 24 height 8
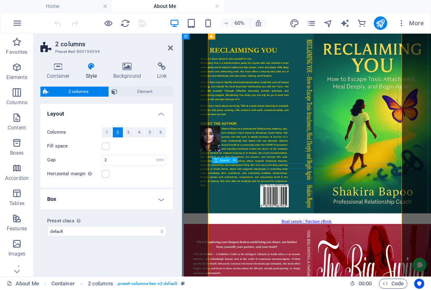
scroll to position [1548, 0]
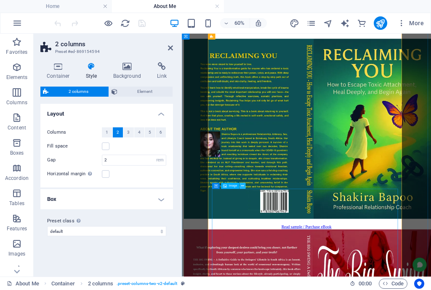
click at [241, 187] on icon at bounding box center [242, 186] width 3 height 5
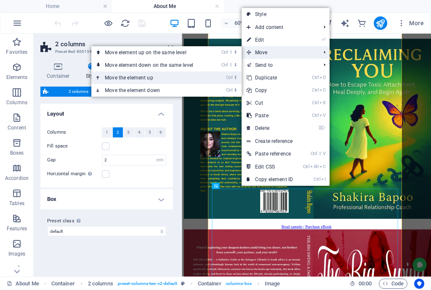
click at [151, 81] on link "Ctrl ⬆ Move the element up" at bounding box center [150, 78] width 119 height 13
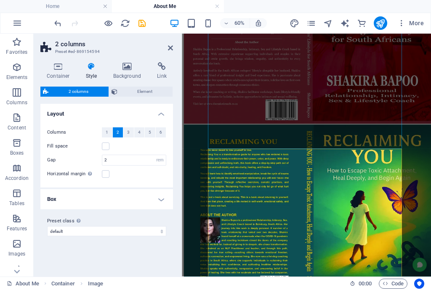
scroll to position [1431, 0]
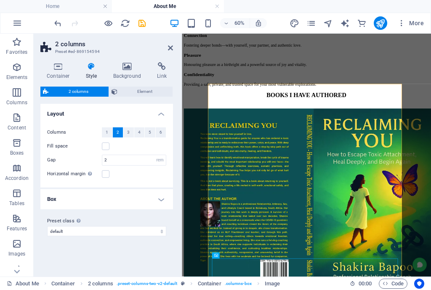
click at [173, 49] on aside "2 columns Preset #ed-869154594 Container Style Background Link Size Height Defa…" at bounding box center [108, 155] width 148 height 243
click at [168, 45] on icon at bounding box center [170, 48] width 5 height 7
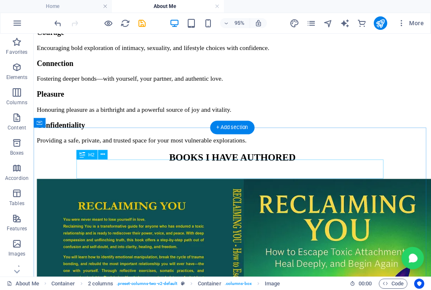
scroll to position [1355, 0]
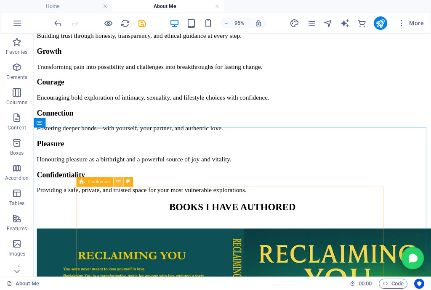
click at [120, 180] on icon at bounding box center [118, 182] width 4 height 8
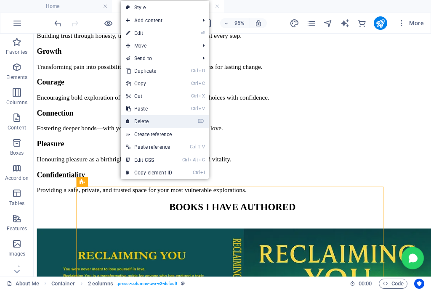
click at [165, 123] on link "⌦ Delete" at bounding box center [149, 121] width 56 height 13
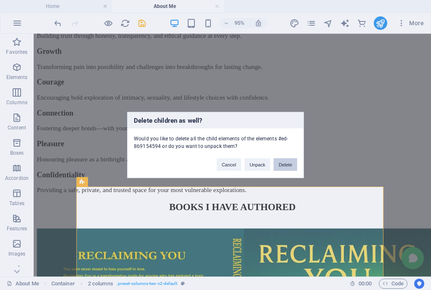
click at [288, 167] on button "Delete" at bounding box center [286, 165] width 24 height 13
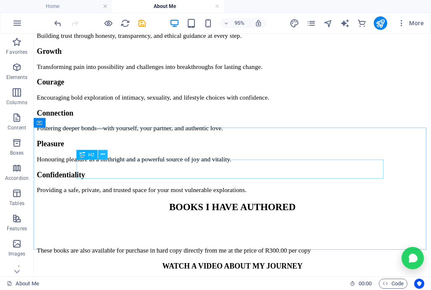
click at [102, 154] on icon at bounding box center [103, 155] width 4 height 8
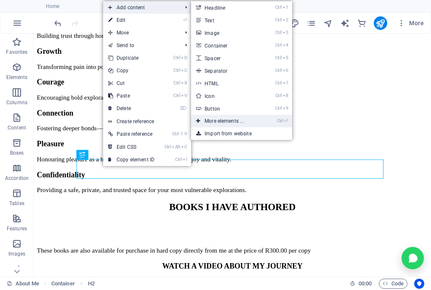
click at [237, 120] on link "Ctrl ⏎ More elements ..." at bounding box center [225, 121] width 69 height 13
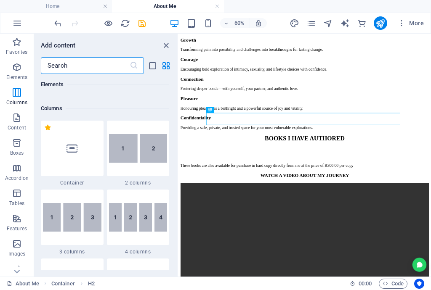
scroll to position [392, 0]
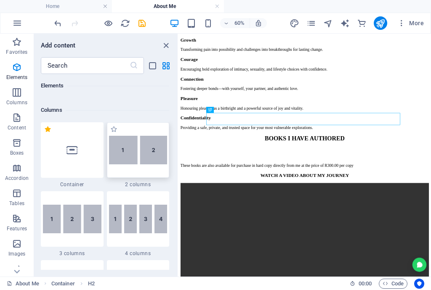
click at [143, 158] on img at bounding box center [138, 150] width 59 height 29
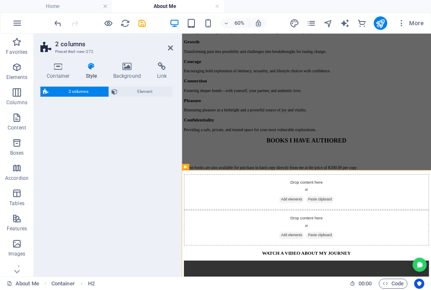
select select "rem"
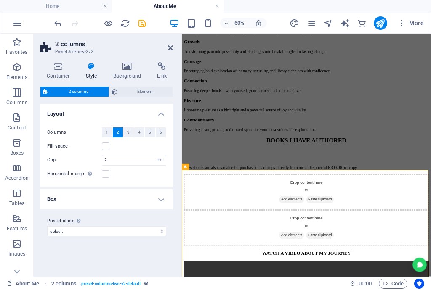
scroll to position [1355, 0]
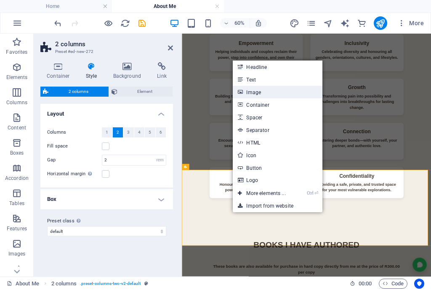
click at [254, 96] on link "Image" at bounding box center [277, 92] width 89 height 13
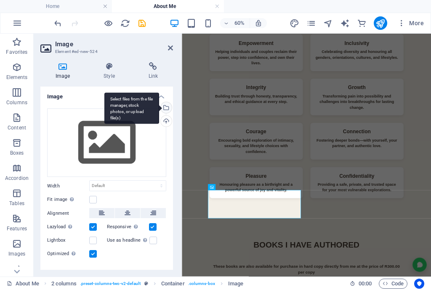
click at [164, 109] on div "Select files from the file manager, stock photos, or upload file(s)" at bounding box center [165, 108] width 13 height 13
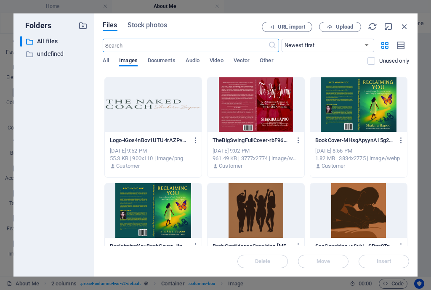
scroll to position [505, 0]
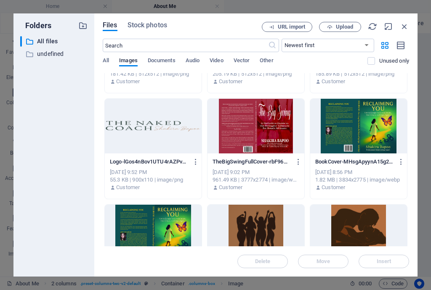
click at [341, 129] on div at bounding box center [358, 126] width 97 height 55
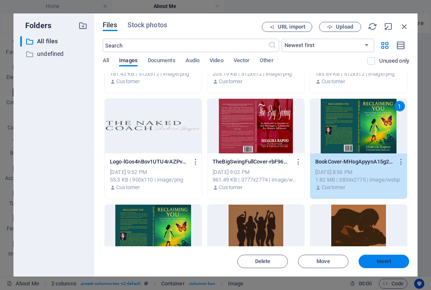
drag, startPoint x: 387, startPoint y: 261, endPoint x: 341, endPoint y: 376, distance: 124.0
click at [387, 261] on span "Insert" at bounding box center [384, 261] width 15 height 5
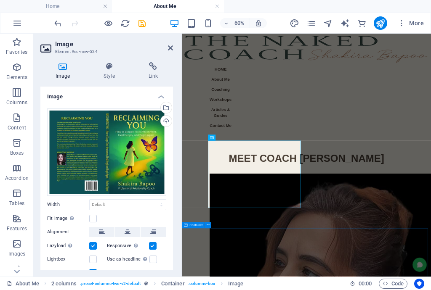
scroll to position [1437, 0]
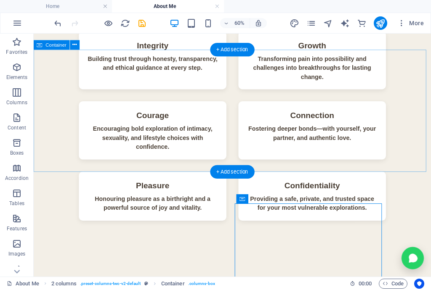
scroll to position [1437, 0]
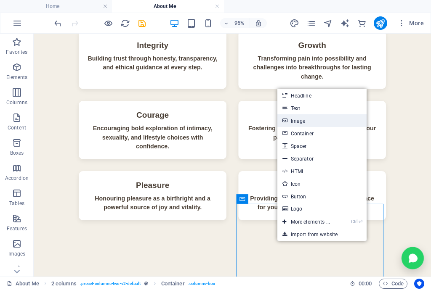
click at [309, 122] on link "Image" at bounding box center [321, 121] width 89 height 13
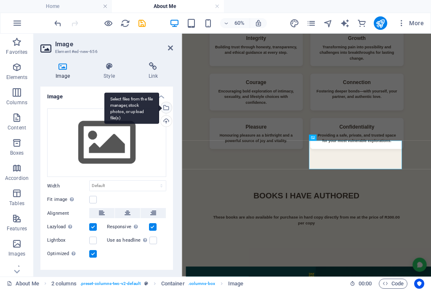
click at [165, 109] on div "Select files from the file manager, stock photos, or upload file(s)" at bounding box center [165, 108] width 13 height 13
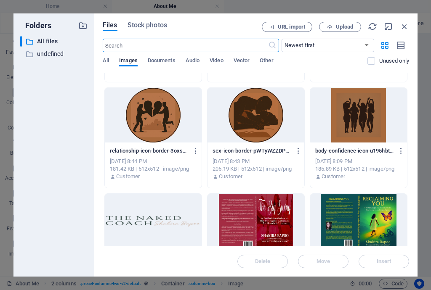
scroll to position [539, 0]
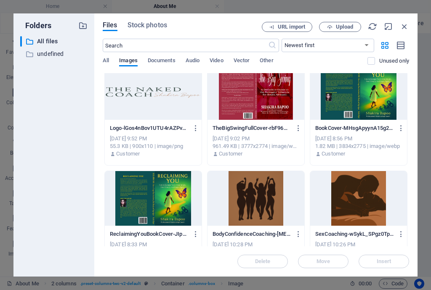
click at [268, 95] on div at bounding box center [256, 92] width 97 height 55
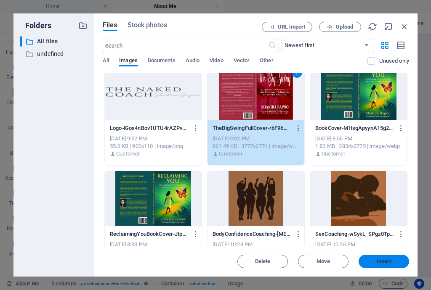
click at [373, 262] on span "Insert" at bounding box center [384, 261] width 44 height 5
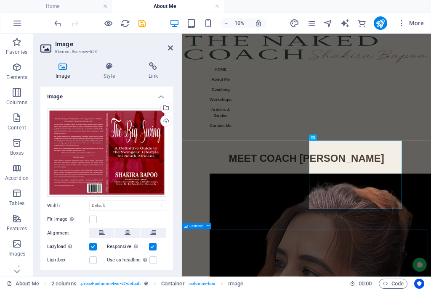
scroll to position [1437, 0]
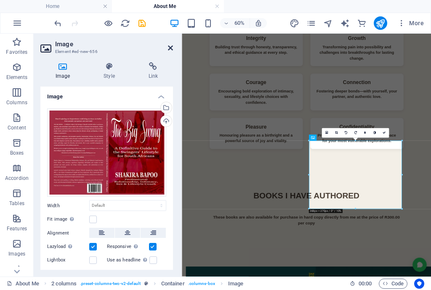
click at [171, 48] on icon at bounding box center [170, 48] width 5 height 7
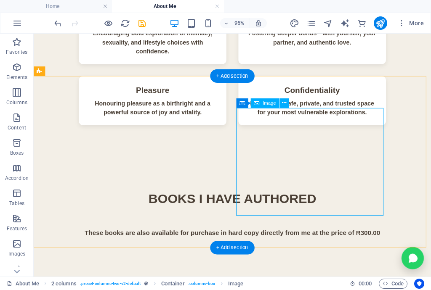
scroll to position [1538, 0]
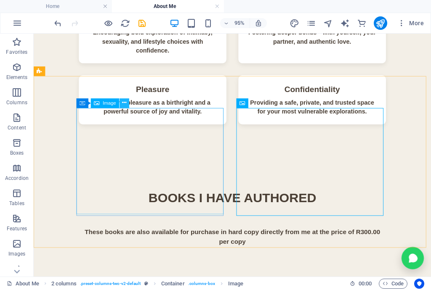
click at [125, 105] on icon at bounding box center [125, 103] width 4 height 8
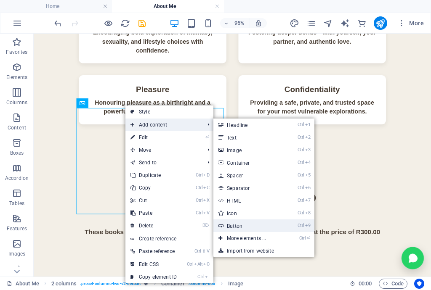
click at [244, 226] on link "Ctrl 9 Button" at bounding box center [247, 226] width 69 height 13
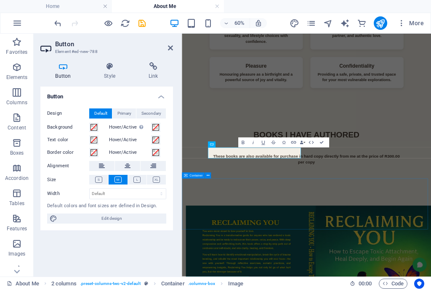
scroll to position [1538, 0]
click at [169, 45] on icon at bounding box center [170, 48] width 5 height 7
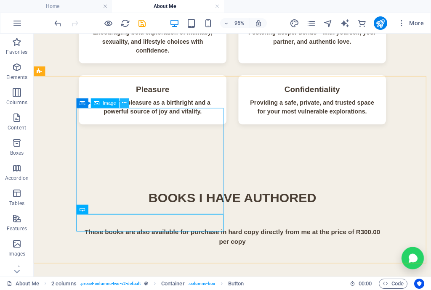
click at [124, 104] on icon at bounding box center [125, 103] width 4 height 8
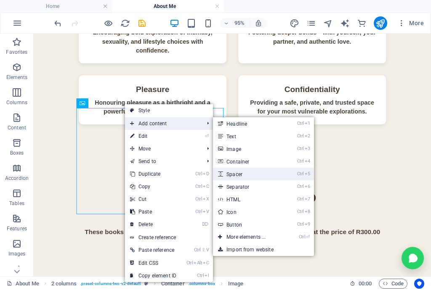
click at [251, 175] on link "Ctrl 5 Spacer" at bounding box center [247, 174] width 69 height 13
select select "px"
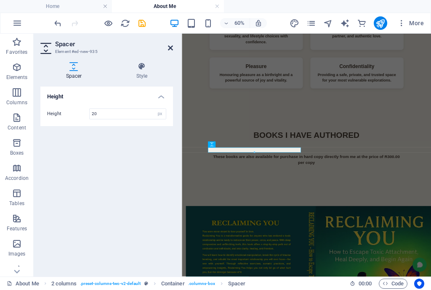
type input "20"
click at [170, 47] on icon at bounding box center [170, 48] width 5 height 7
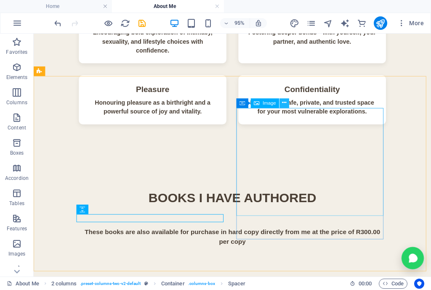
click at [285, 101] on icon at bounding box center [284, 103] width 4 height 8
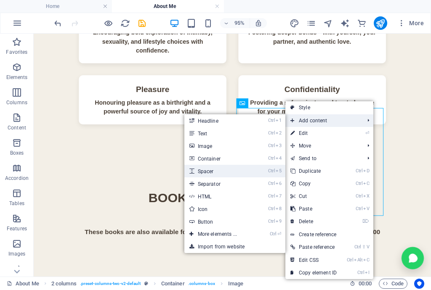
click at [221, 173] on link "Ctrl 5 Spacer" at bounding box center [218, 171] width 69 height 13
select select "px"
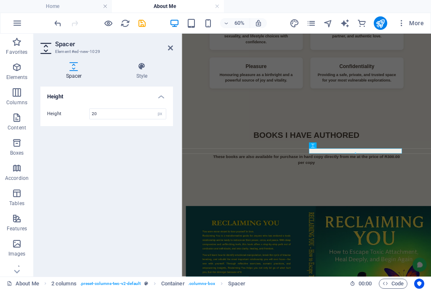
type input "20"
click at [167, 49] on header "Spacer Element #ed-new-1029" at bounding box center [106, 45] width 133 height 22
click at [173, 47] on aside "Spacer Element #ed-new-1029 Spacer Style Height Height 20 px rem vh vw 2 column…" at bounding box center [108, 155] width 148 height 243
drag, startPoint x: 170, startPoint y: 45, endPoint x: 143, endPoint y: 13, distance: 42.5
click at [170, 45] on icon at bounding box center [170, 48] width 5 height 7
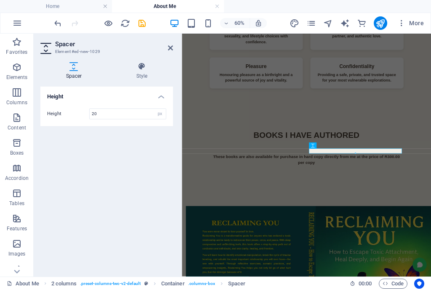
scroll to position [1538, 0]
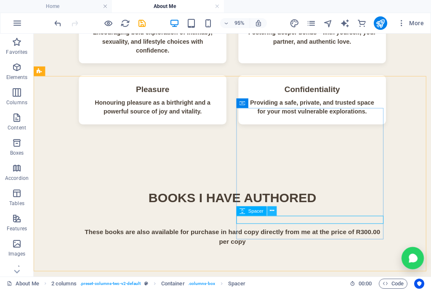
click at [270, 211] on icon at bounding box center [272, 211] width 4 height 8
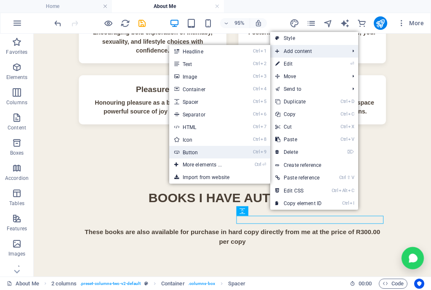
click at [196, 153] on link "Ctrl 9 Button" at bounding box center [203, 152] width 69 height 13
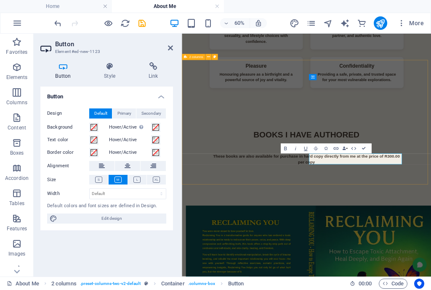
scroll to position [1538, 0]
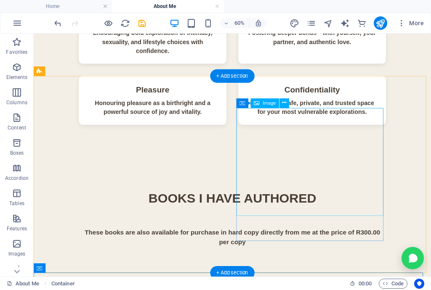
scroll to position [1538, 0]
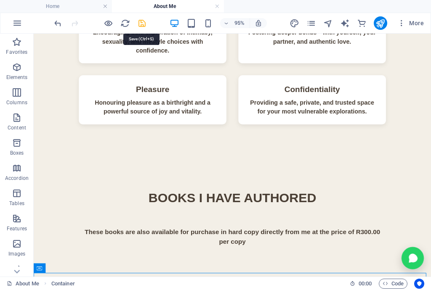
click at [139, 22] on icon "save" at bounding box center [142, 24] width 10 height 10
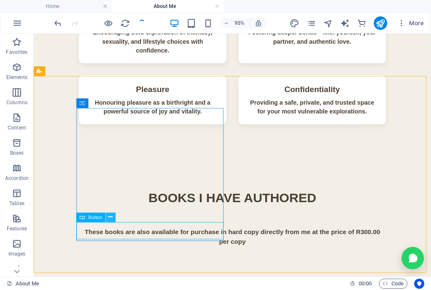
click at [109, 218] on icon at bounding box center [111, 217] width 4 height 8
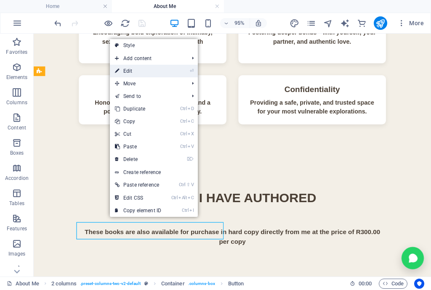
click at [144, 73] on link "⏎ Edit" at bounding box center [138, 71] width 56 height 13
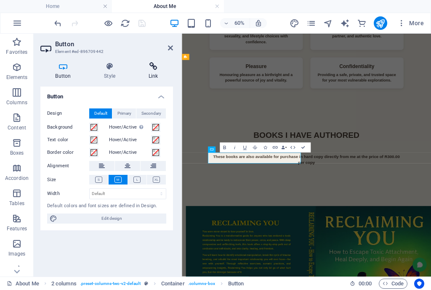
click at [153, 65] on icon at bounding box center [153, 66] width 40 height 8
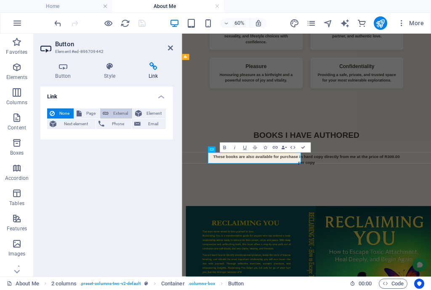
click at [120, 113] on span "External" at bounding box center [120, 114] width 19 height 10
select select "blank"
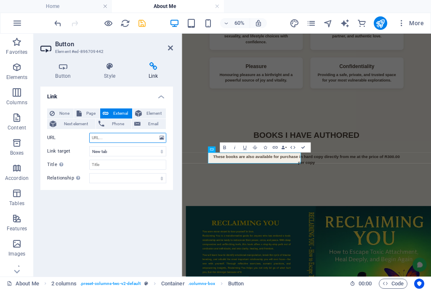
paste input "#ed-869154594"
type input "#ed-869154594"
drag, startPoint x: 132, startPoint y: 138, endPoint x: 79, endPoint y: 139, distance: 52.6
click at [79, 139] on div "URL #ed-869154594" at bounding box center [106, 138] width 119 height 10
paste input "[URL][DOMAIN_NAME]"
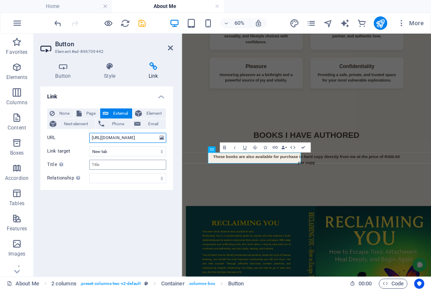
type input "[URL][DOMAIN_NAME]"
click at [125, 166] on input "Title Additional link description, should not be the same as the link text. The…" at bounding box center [127, 165] width 77 height 10
type input "Reclaiming You"
click at [171, 49] on icon at bounding box center [170, 48] width 5 height 7
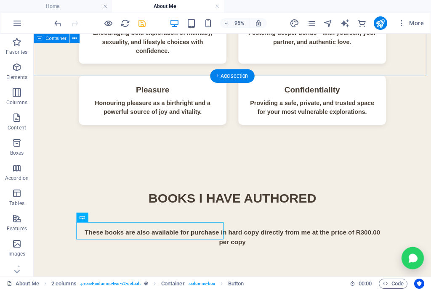
scroll to position [1538, 0]
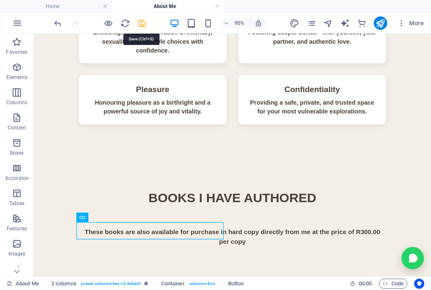
click at [144, 26] on icon "save" at bounding box center [142, 24] width 10 height 10
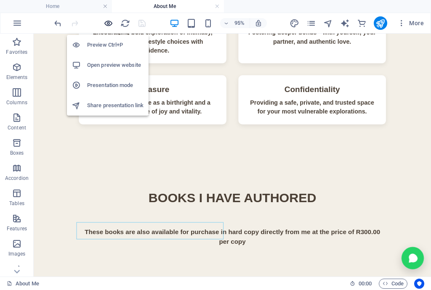
click at [111, 24] on icon "button" at bounding box center [109, 24] width 10 height 10
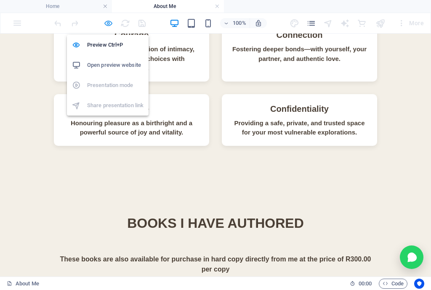
click at [107, 20] on icon "button" at bounding box center [109, 24] width 10 height 10
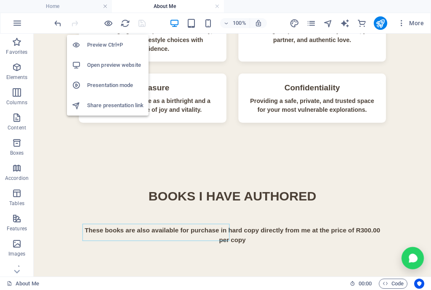
scroll to position [1538, 0]
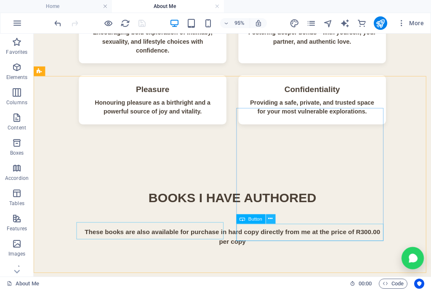
click at [271, 220] on icon at bounding box center [271, 219] width 4 height 8
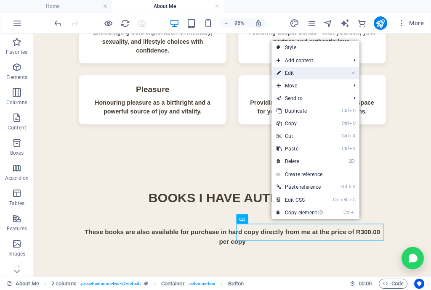
click at [300, 76] on link "⏎ Edit" at bounding box center [300, 73] width 56 height 13
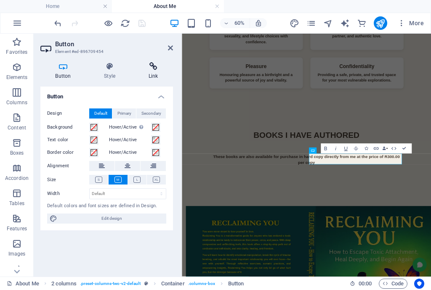
click at [154, 68] on icon at bounding box center [153, 66] width 40 height 8
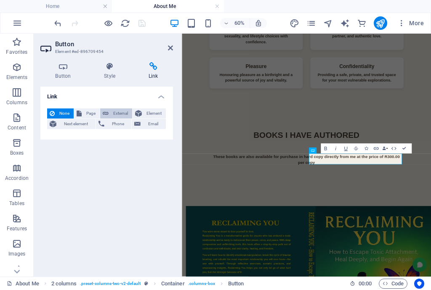
click at [120, 111] on span "External" at bounding box center [120, 114] width 19 height 10
select select "blank"
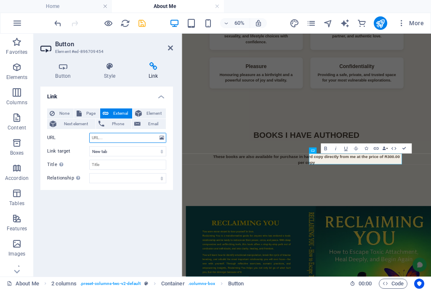
paste input "[URL][DOMAIN_NAME]"
type input "[URL][DOMAIN_NAME]"
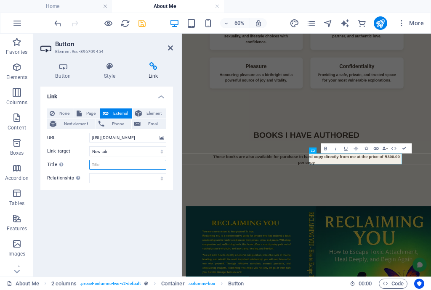
click at [109, 165] on input "Title Additional link description, should not be the same as the link text. The…" at bounding box center [127, 165] width 77 height 10
type input "The Big Swing"
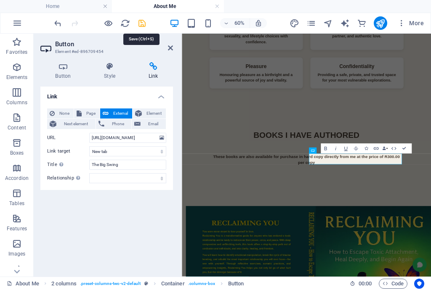
click at [141, 24] on icon "save" at bounding box center [142, 24] width 10 height 10
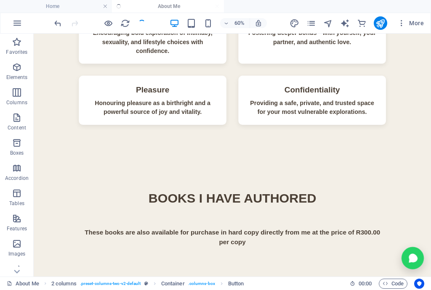
scroll to position [1538, 0]
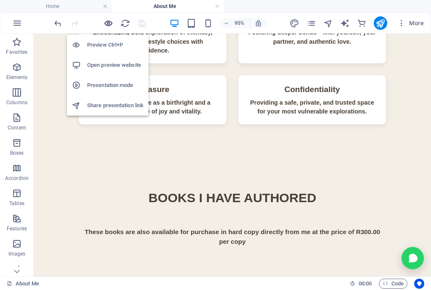
click at [109, 23] on icon "button" at bounding box center [109, 24] width 10 height 10
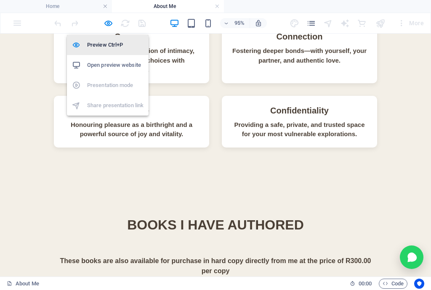
scroll to position [1540, 0]
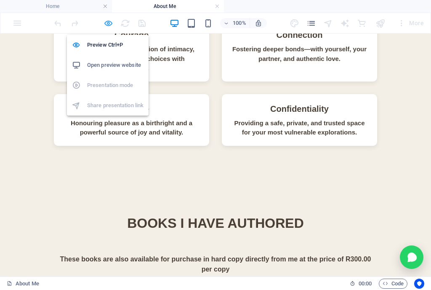
click at [109, 21] on icon "button" at bounding box center [109, 24] width 10 height 10
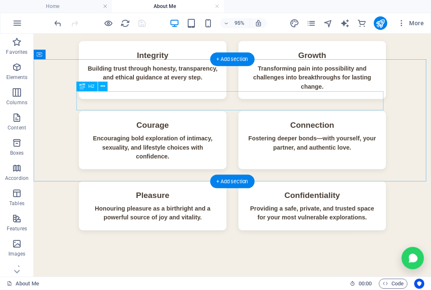
scroll to position [1437, 0]
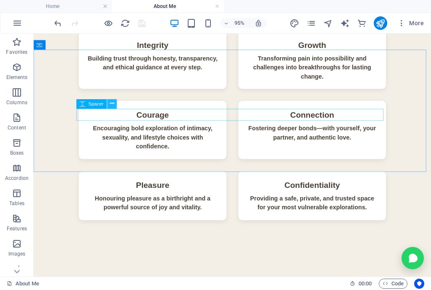
click at [112, 103] on icon at bounding box center [112, 104] width 4 height 8
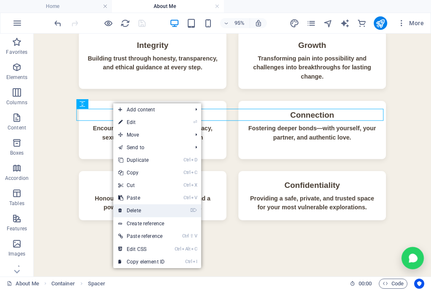
click at [144, 210] on link "⌦ Delete" at bounding box center [141, 211] width 56 height 13
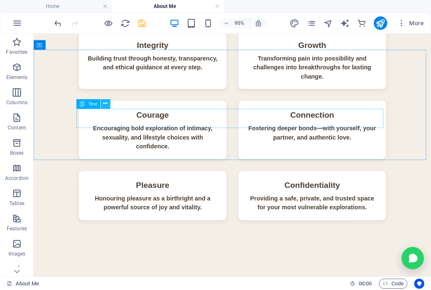
click at [105, 105] on icon at bounding box center [106, 104] width 4 height 8
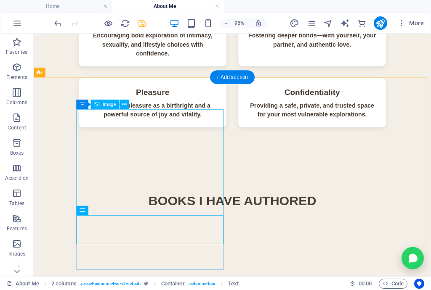
scroll to position [1583, 0]
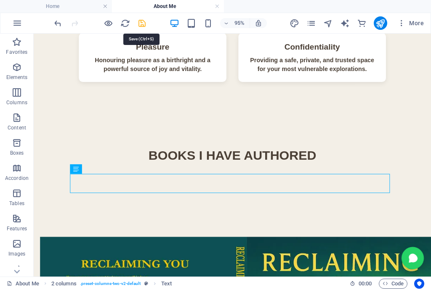
click at [138, 25] on icon "save" at bounding box center [142, 24] width 10 height 10
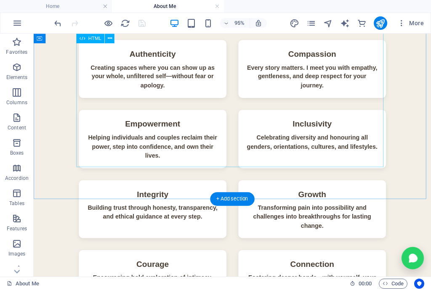
scroll to position [1381, 0]
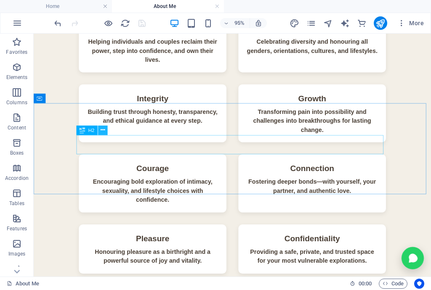
click at [103, 130] on icon at bounding box center [103, 130] width 4 height 8
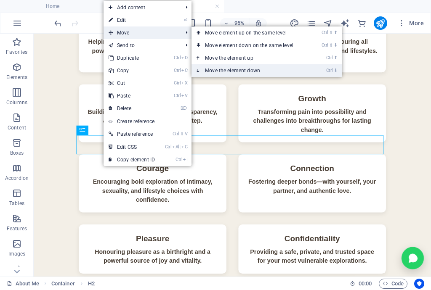
click at [260, 69] on link "Ctrl ⬇ Move the element down" at bounding box center [251, 70] width 119 height 13
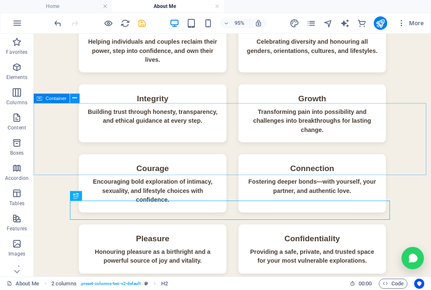
click at [72, 99] on button at bounding box center [75, 98] width 10 height 10
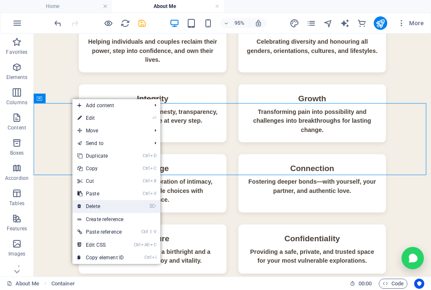
click at [101, 207] on link "⌦ Delete" at bounding box center [100, 206] width 56 height 13
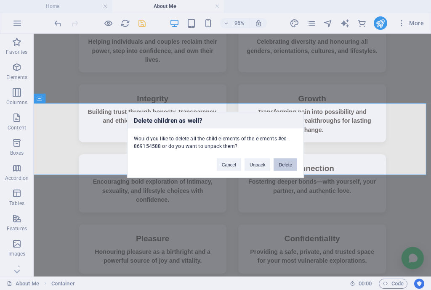
click at [285, 165] on button "Delete" at bounding box center [286, 165] width 24 height 13
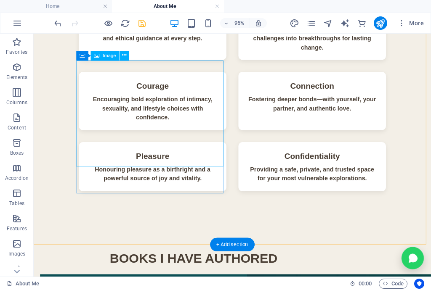
scroll to position [1482, 0]
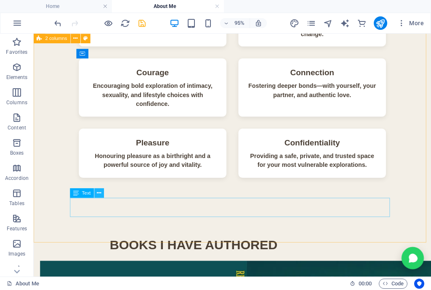
click at [100, 194] on icon at bounding box center [99, 193] width 4 height 8
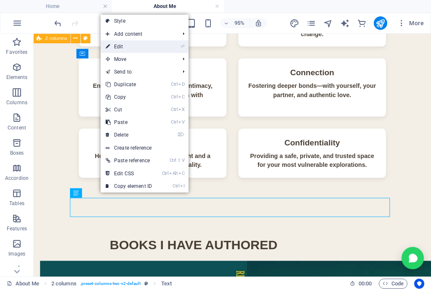
click at [120, 47] on link "⏎ Edit" at bounding box center [129, 46] width 56 height 13
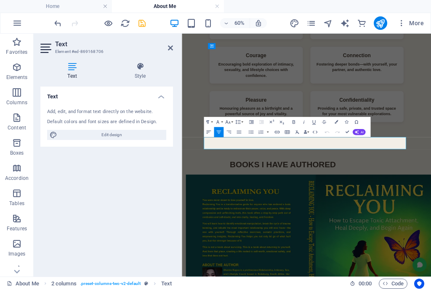
click at [206, 133] on icon "button" at bounding box center [209, 133] width 6 height 6
click at [169, 46] on icon at bounding box center [170, 48] width 5 height 7
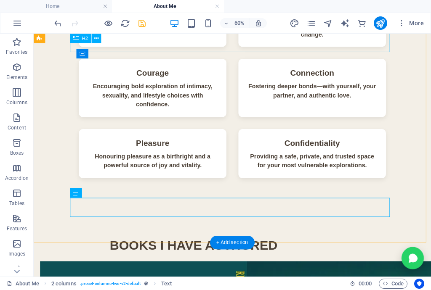
scroll to position [1482, 0]
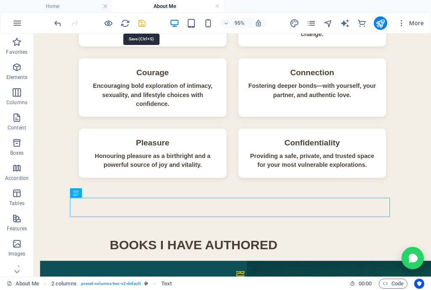
click at [141, 23] on icon "save" at bounding box center [142, 24] width 10 height 10
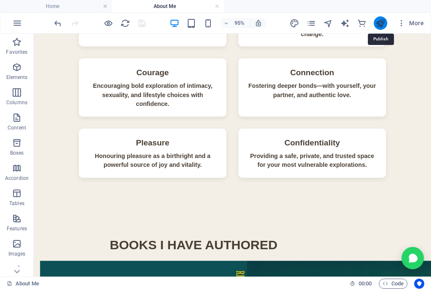
click at [379, 23] on icon "publish" at bounding box center [381, 24] width 10 height 10
